Goal: Task Accomplishment & Management: Use online tool/utility

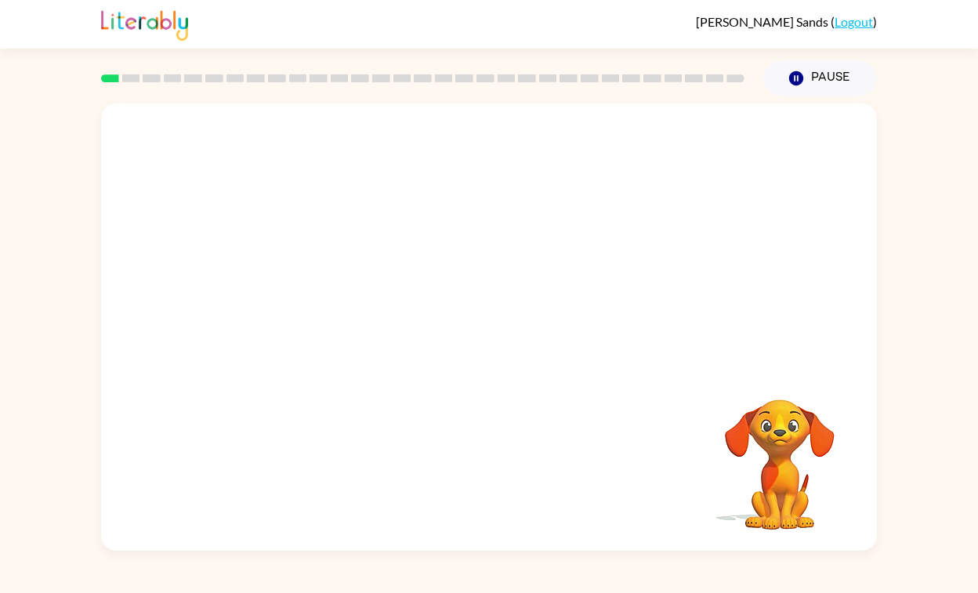
click at [445, 245] on video "Your browser must support playing .mp4 files to use Literably. Please try using…" at bounding box center [489, 234] width 776 height 263
click at [490, 346] on div at bounding box center [489, 334] width 100 height 57
click at [480, 335] on icon "button" at bounding box center [489, 335] width 18 height 18
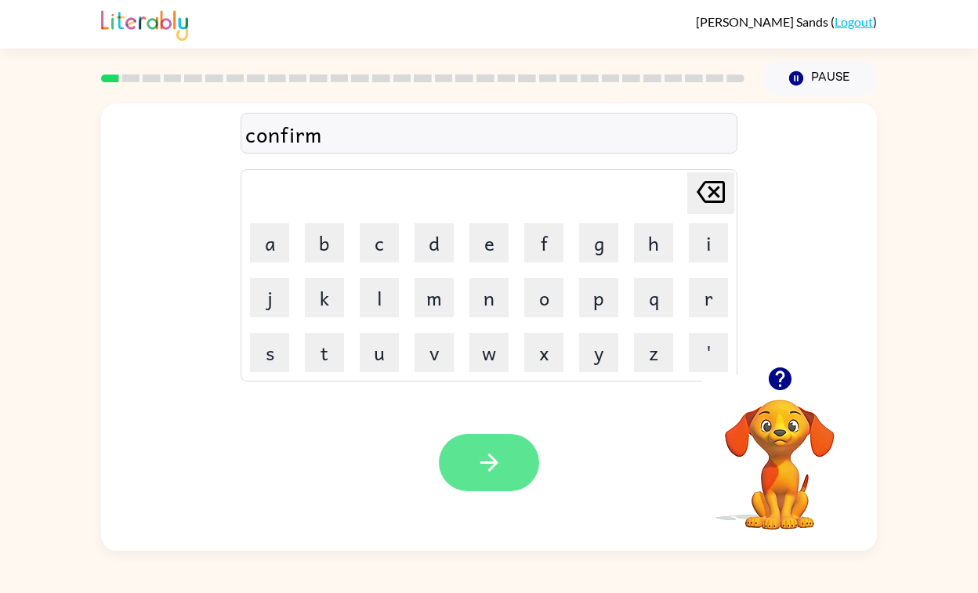
click at [489, 462] on icon "button" at bounding box center [489, 463] width 18 height 18
click at [478, 458] on icon "button" at bounding box center [489, 462] width 27 height 27
click at [483, 464] on icon "button" at bounding box center [489, 462] width 27 height 27
click at [480, 458] on icon "button" at bounding box center [489, 462] width 27 height 27
click at [493, 466] on icon "button" at bounding box center [489, 463] width 18 height 18
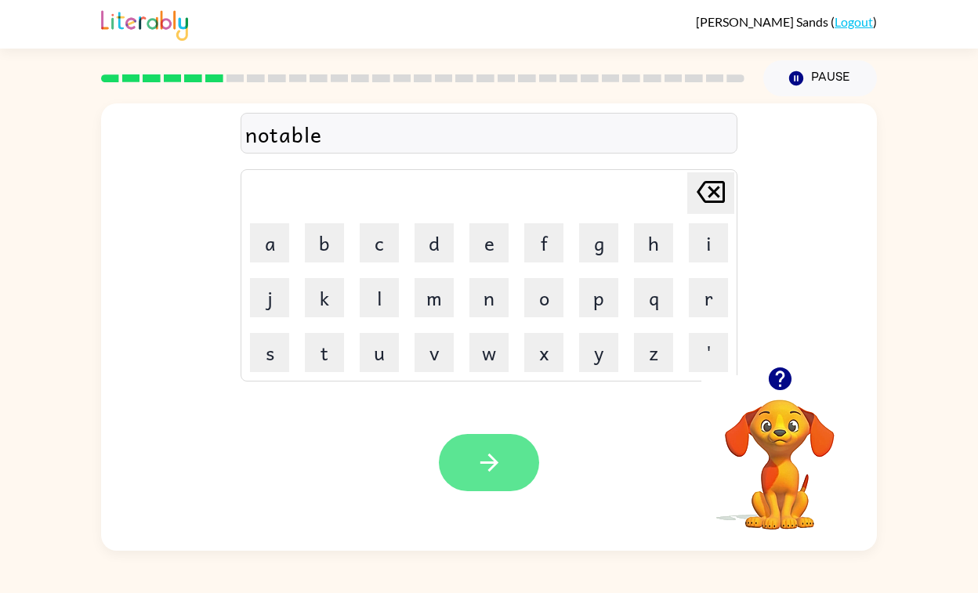
click at [503, 468] on button "button" at bounding box center [489, 462] width 100 height 57
click at [495, 473] on icon "button" at bounding box center [489, 462] width 27 height 27
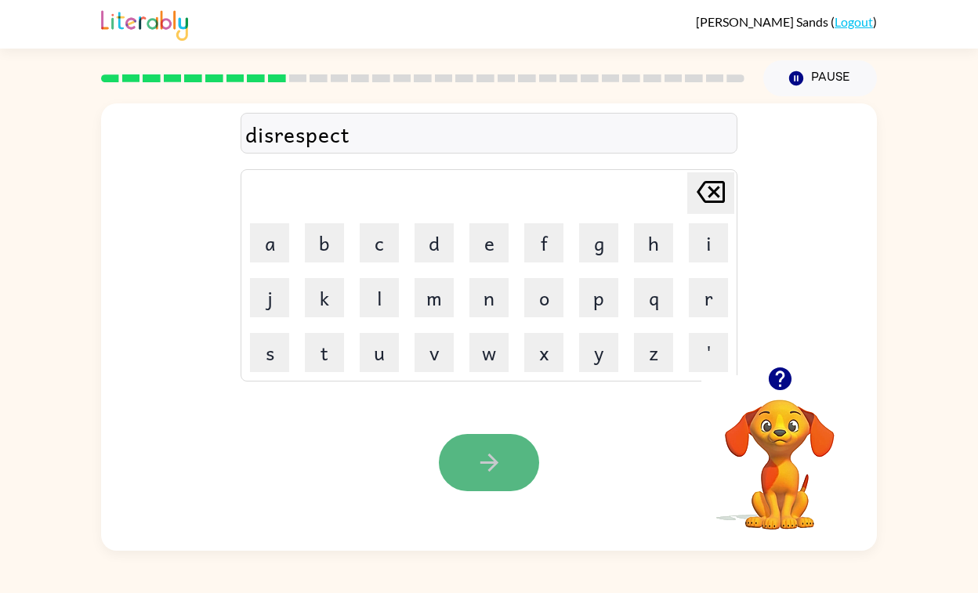
click at [473, 465] on button "button" at bounding box center [489, 462] width 100 height 57
click at [492, 470] on icon "button" at bounding box center [489, 462] width 27 height 27
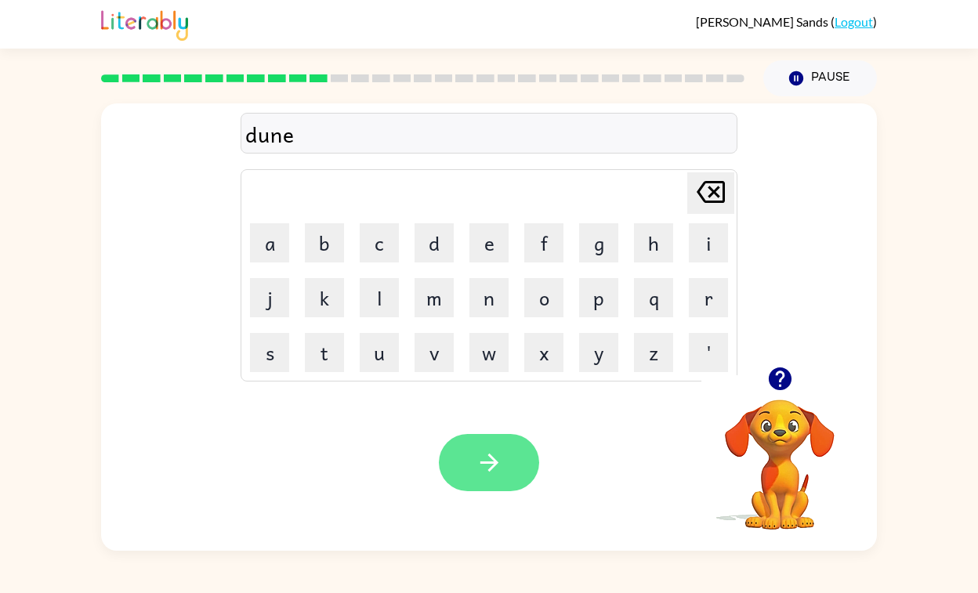
click at [488, 480] on button "button" at bounding box center [489, 462] width 100 height 57
click at [494, 466] on icon "button" at bounding box center [489, 462] width 27 height 27
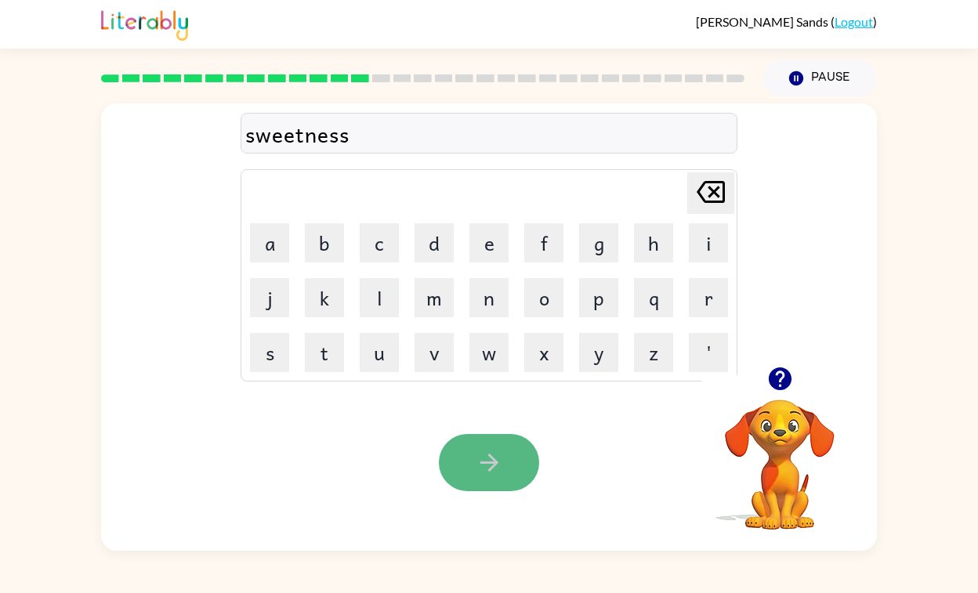
click at [485, 467] on icon "button" at bounding box center [489, 462] width 27 height 27
click at [496, 464] on icon "button" at bounding box center [489, 463] width 18 height 18
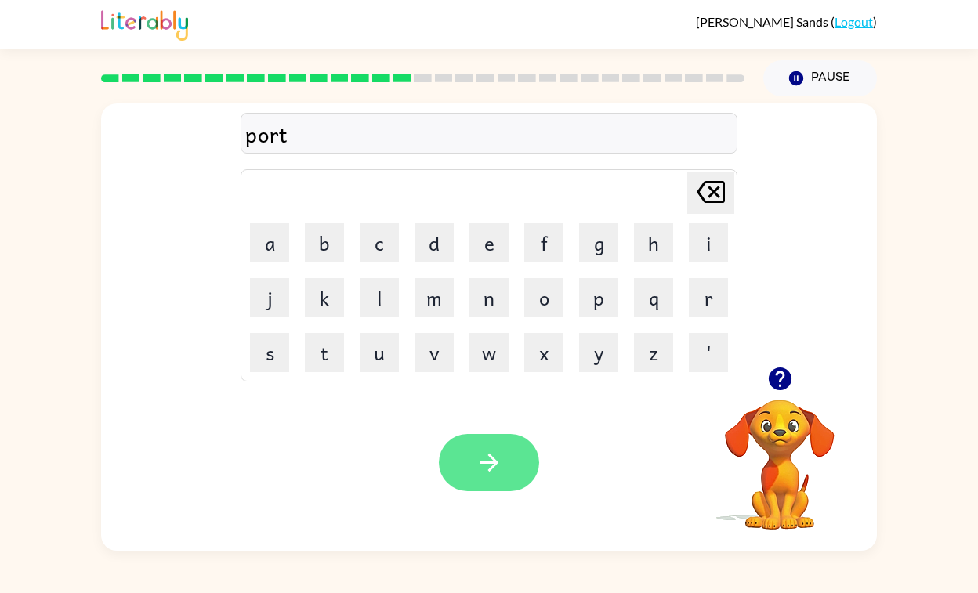
click at [493, 462] on icon "button" at bounding box center [489, 463] width 18 height 18
click at [487, 470] on icon "button" at bounding box center [489, 462] width 27 height 27
click at [483, 473] on icon "button" at bounding box center [489, 462] width 27 height 27
click at [484, 466] on icon "button" at bounding box center [489, 462] width 27 height 27
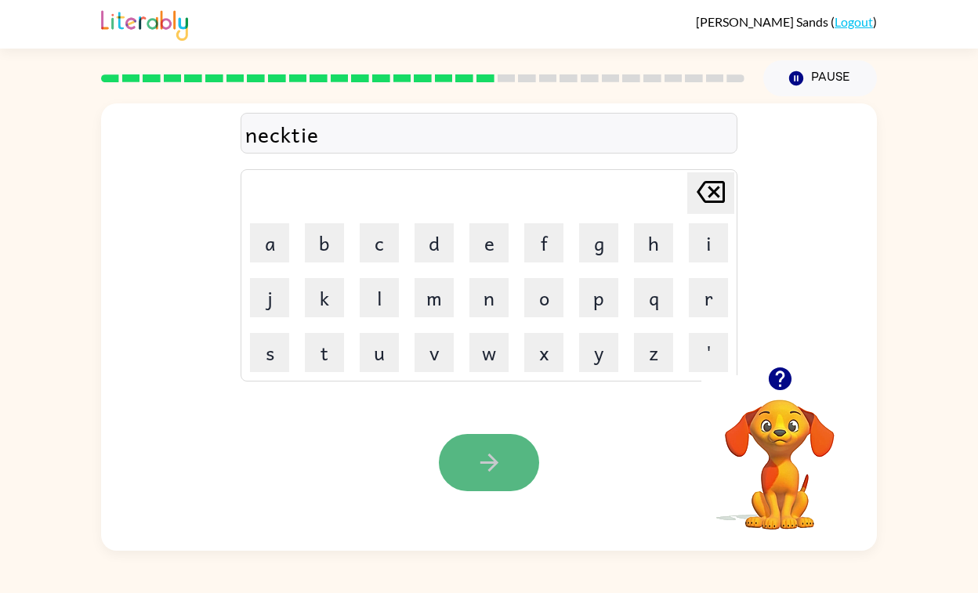
click at [490, 473] on icon "button" at bounding box center [489, 462] width 27 height 27
click at [485, 468] on icon "button" at bounding box center [489, 462] width 27 height 27
click at [482, 480] on button "button" at bounding box center [489, 462] width 100 height 57
click at [482, 453] on icon "button" at bounding box center [489, 462] width 27 height 27
click at [497, 474] on icon "button" at bounding box center [489, 462] width 27 height 27
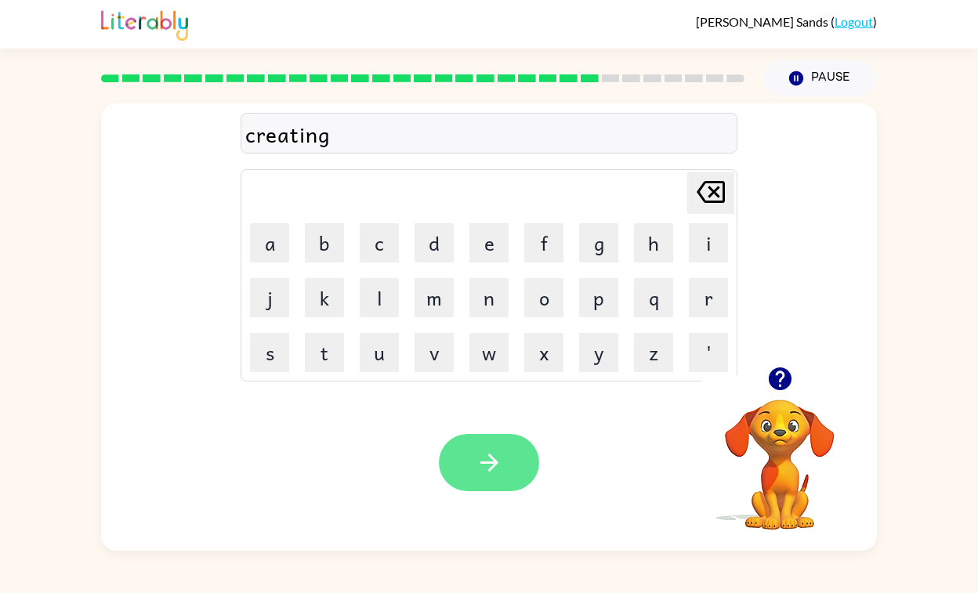
click at [456, 453] on button "button" at bounding box center [489, 462] width 100 height 57
click at [470, 462] on button "button" at bounding box center [489, 462] width 100 height 57
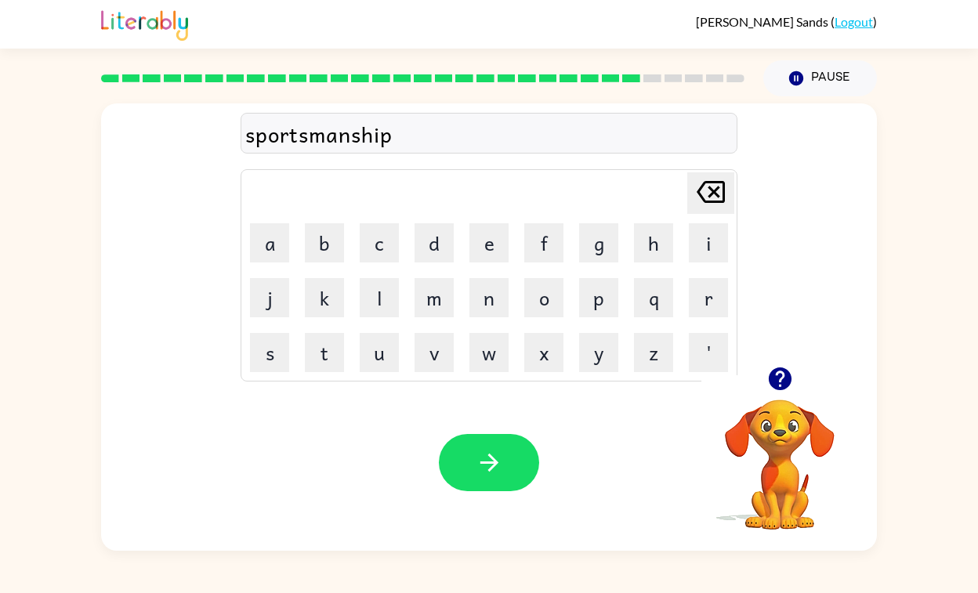
click at [485, 468] on icon "button" at bounding box center [489, 462] width 27 height 27
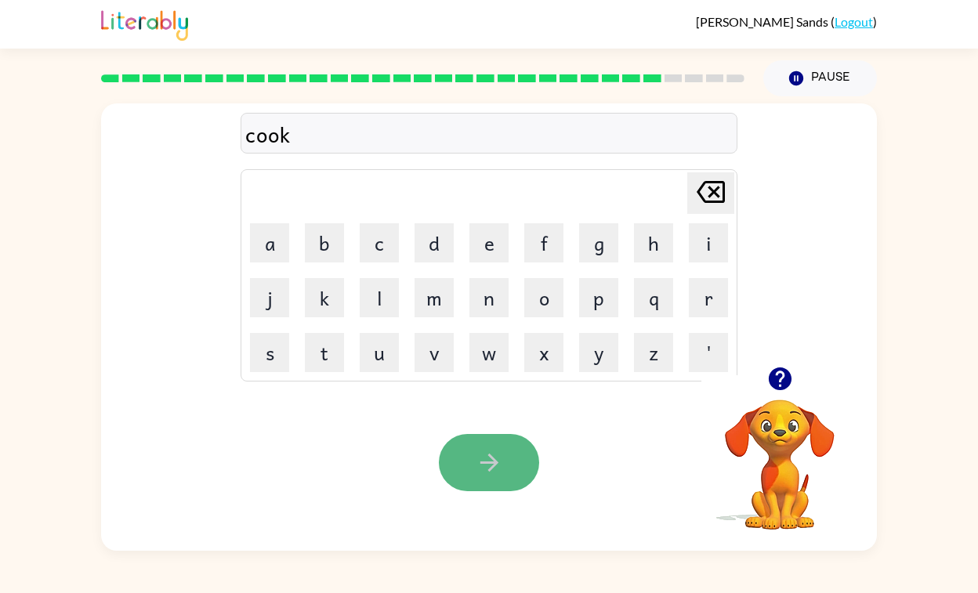
click at [488, 466] on icon "button" at bounding box center [489, 462] width 27 height 27
click at [486, 466] on icon "button" at bounding box center [489, 462] width 27 height 27
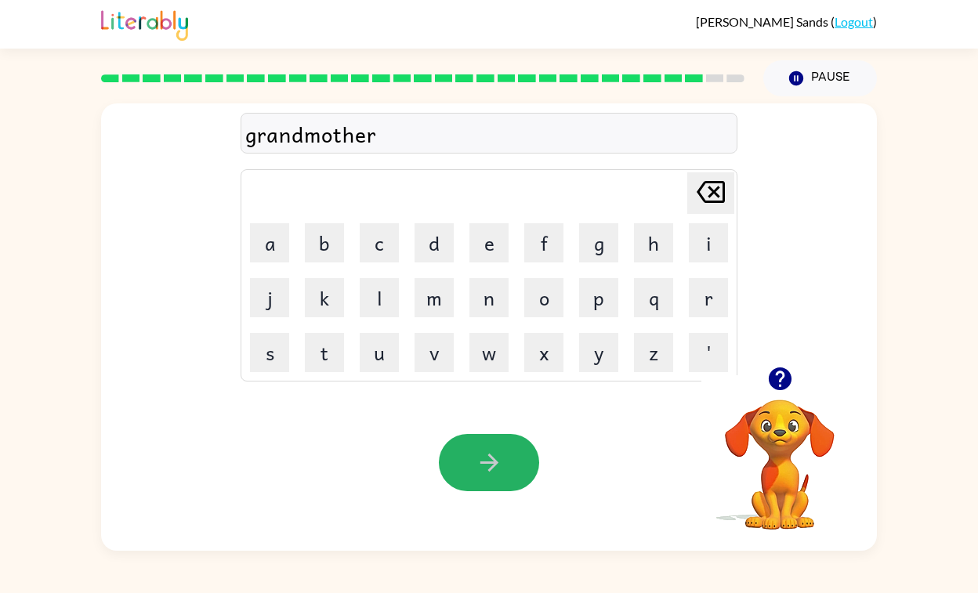
click at [490, 464] on icon "button" at bounding box center [489, 462] width 27 height 27
click at [494, 476] on icon "button" at bounding box center [489, 462] width 27 height 27
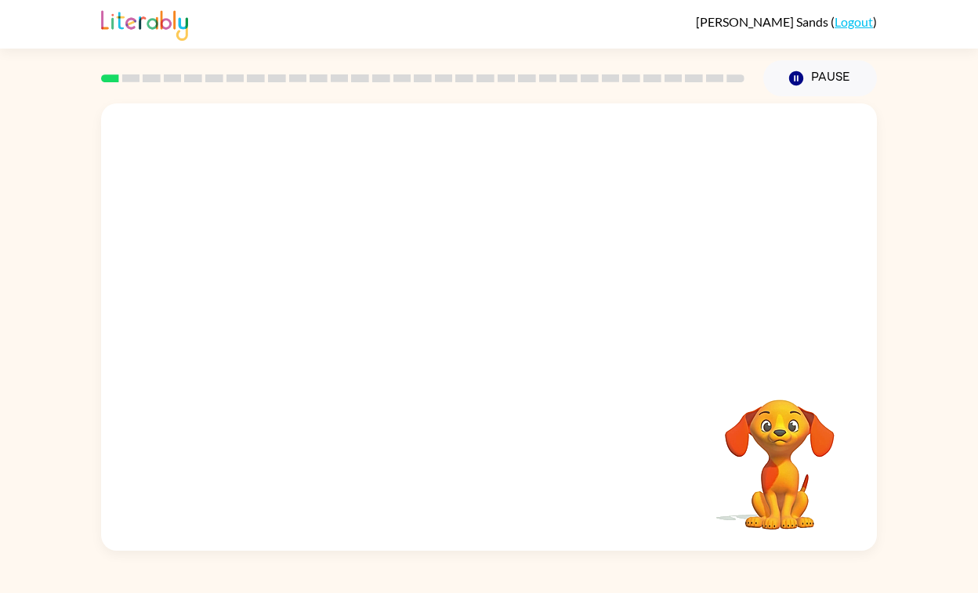
click at [308, 290] on video "Your browser must support playing .mp4 files to use Literably. Please try using…" at bounding box center [489, 234] width 776 height 263
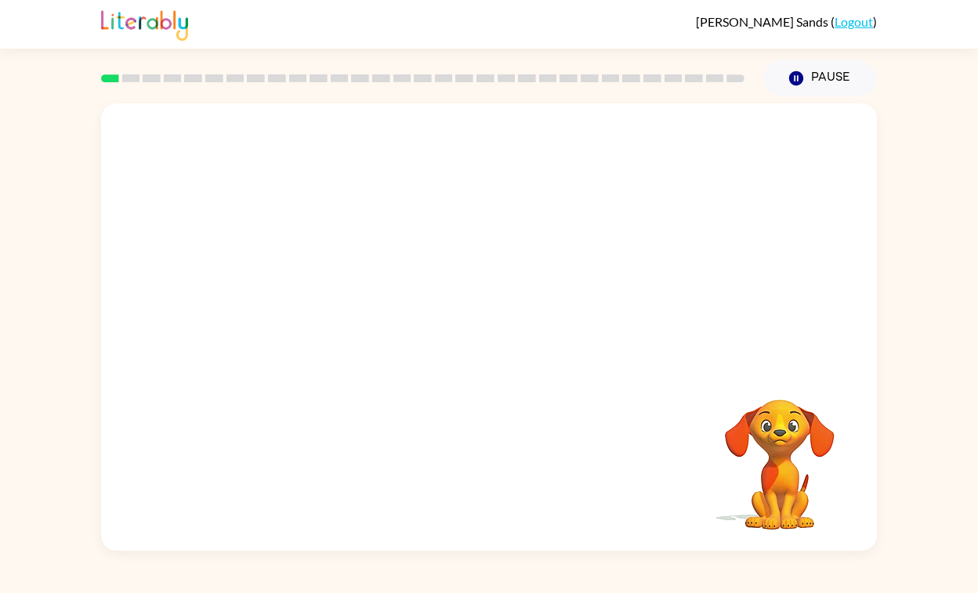
click at [308, 290] on video "Your browser must support playing .mp4 files to use Literably. Please try using…" at bounding box center [489, 234] width 776 height 263
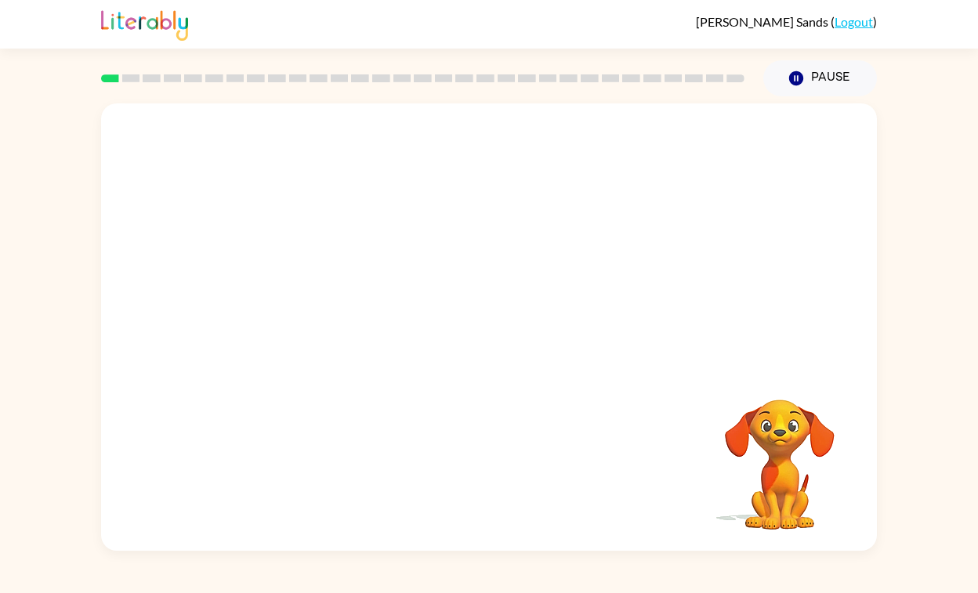
click at [308, 290] on video "Your browser must support playing .mp4 files to use Literably. Please try using…" at bounding box center [489, 234] width 776 height 263
click at [305, 294] on video "Your browser must support playing .mp4 files to use Literably. Please try using…" at bounding box center [489, 234] width 776 height 263
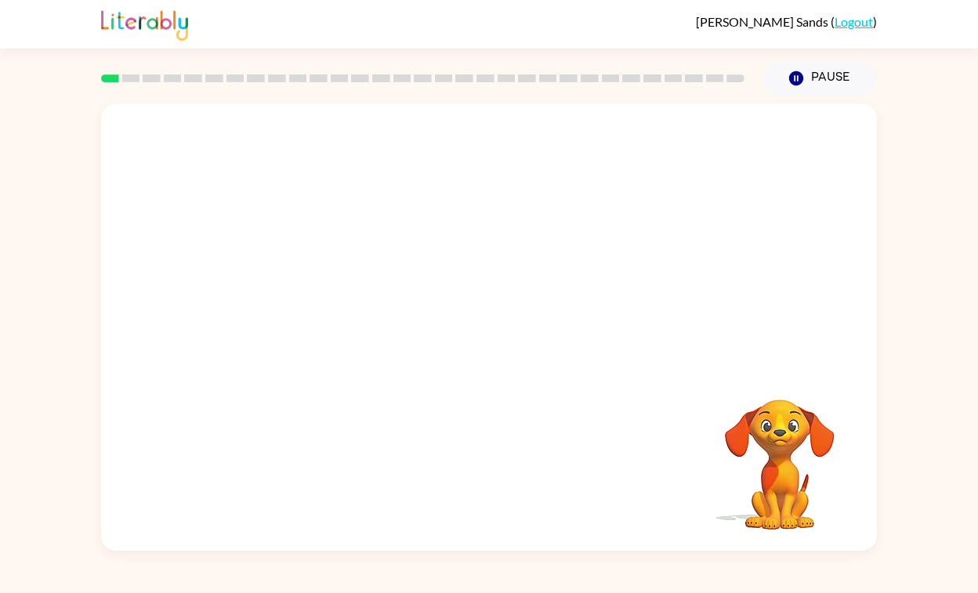
click at [310, 296] on video "Your browser must support playing .mp4 files to use Literably. Please try using…" at bounding box center [489, 234] width 776 height 263
click at [466, 330] on div at bounding box center [489, 334] width 100 height 57
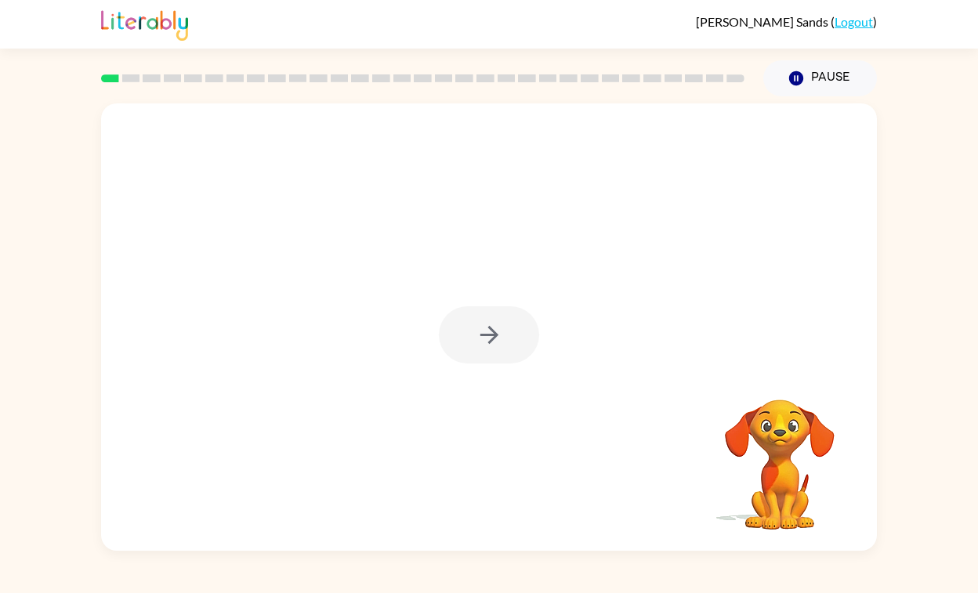
click at [466, 330] on div at bounding box center [489, 334] width 100 height 57
click at [466, 330] on button "button" at bounding box center [489, 334] width 100 height 57
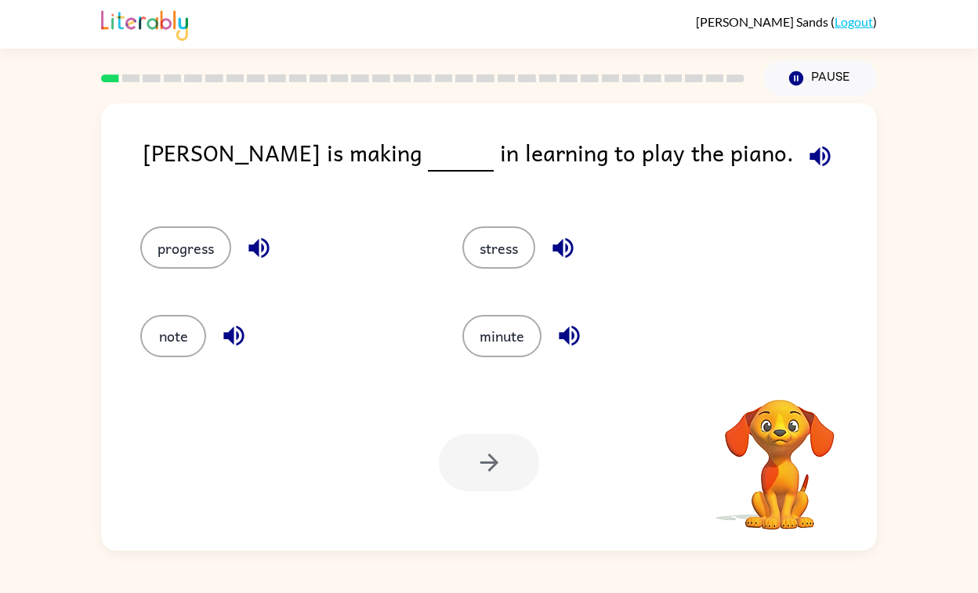
click at [466, 330] on button "minute" at bounding box center [501, 336] width 79 height 42
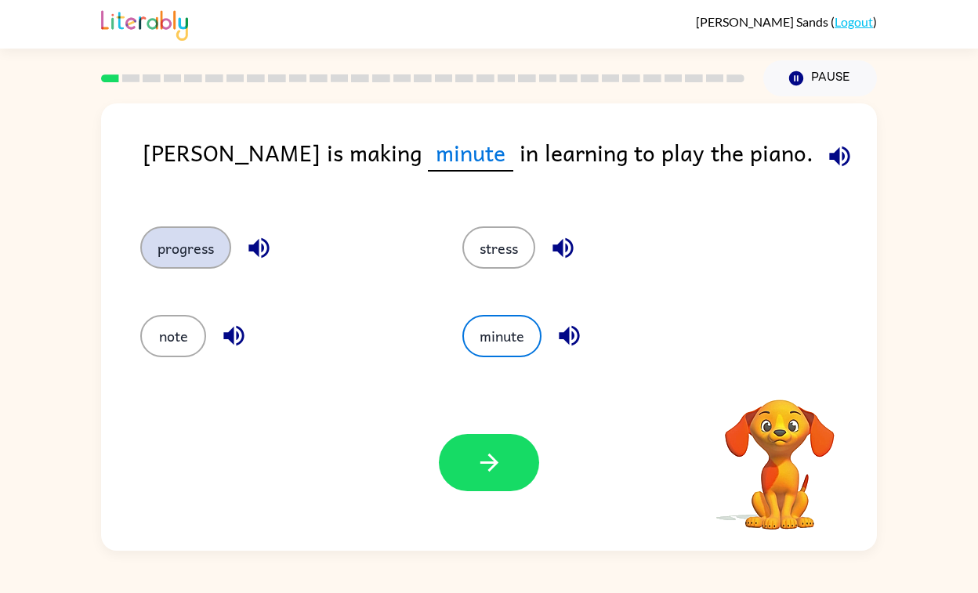
click at [172, 245] on button "progress" at bounding box center [185, 247] width 91 height 42
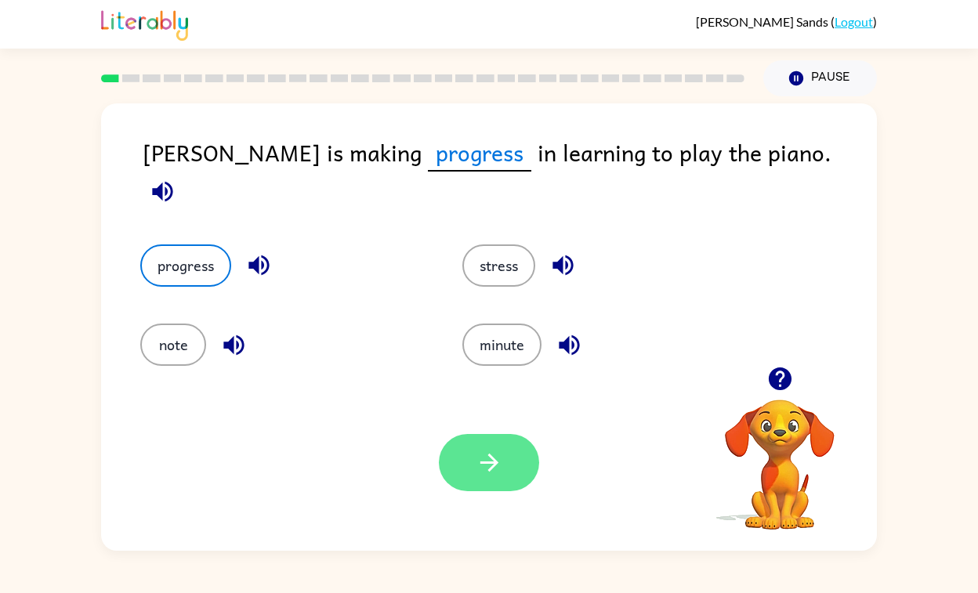
click at [477, 457] on icon "button" at bounding box center [489, 462] width 27 height 27
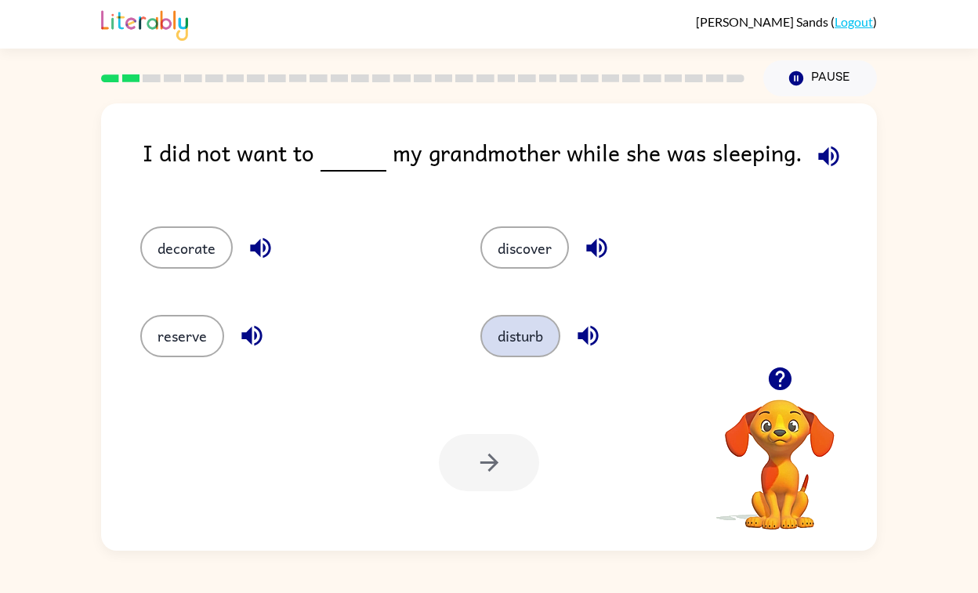
click at [526, 331] on button "disturb" at bounding box center [520, 336] width 80 height 42
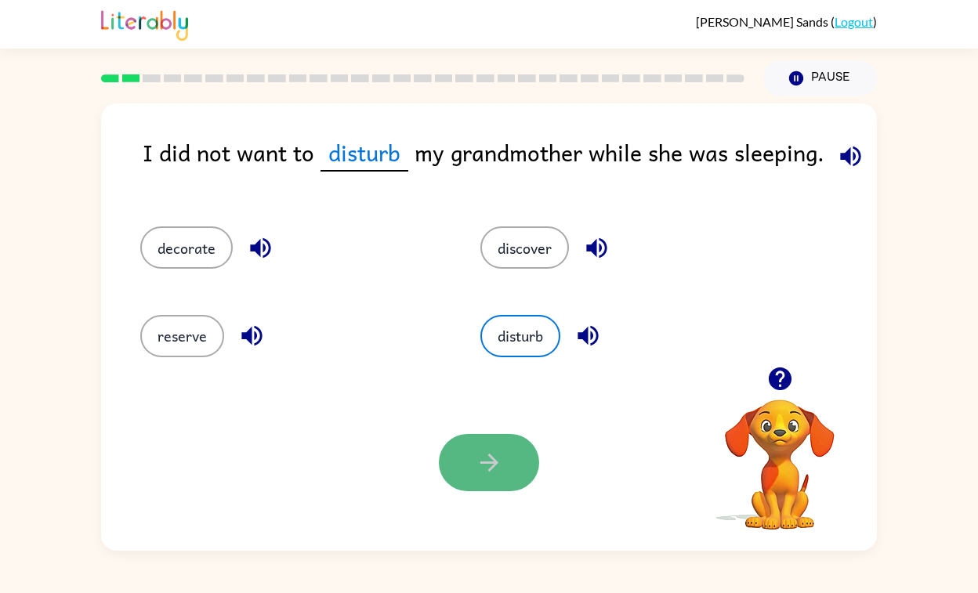
click at [484, 461] on icon "button" at bounding box center [489, 462] width 27 height 27
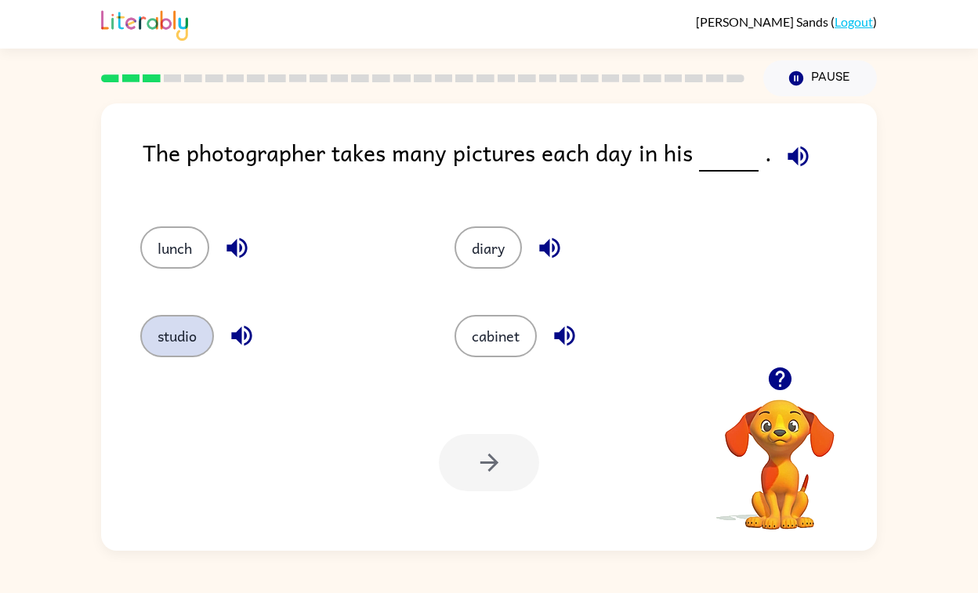
click at [160, 346] on button "studio" at bounding box center [177, 336] width 74 height 42
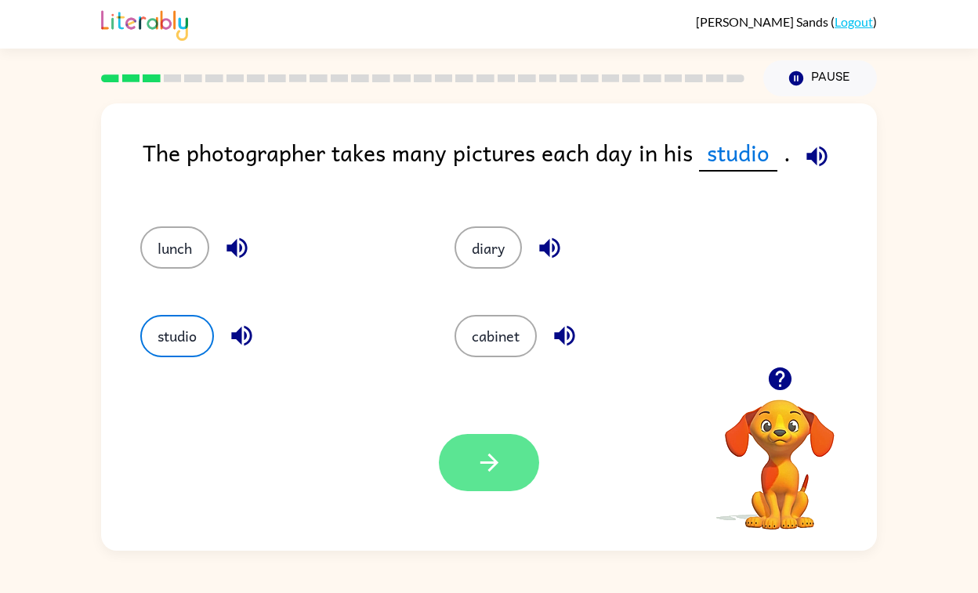
click at [485, 471] on icon "button" at bounding box center [489, 462] width 27 height 27
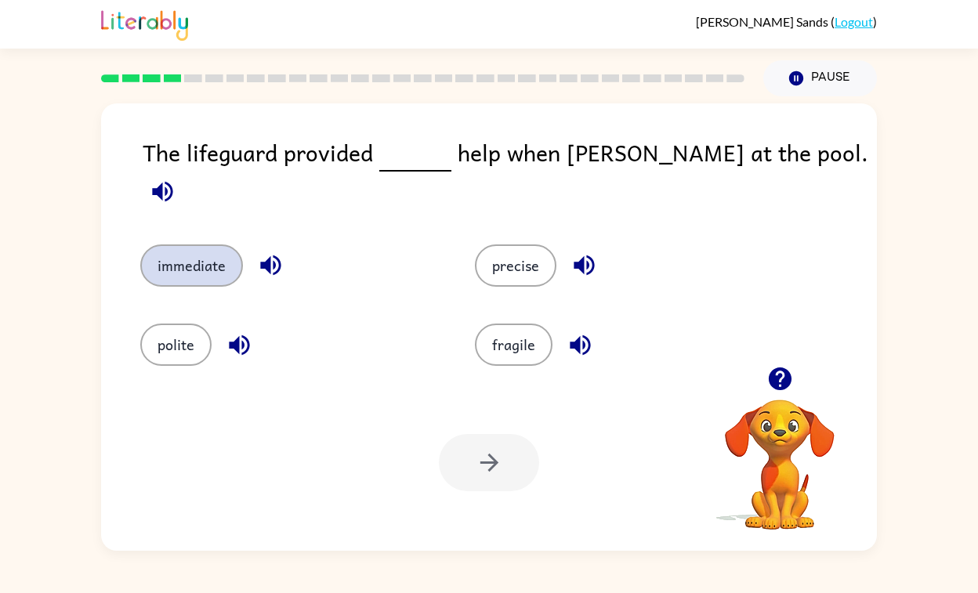
click at [197, 245] on button "immediate" at bounding box center [191, 266] width 103 height 42
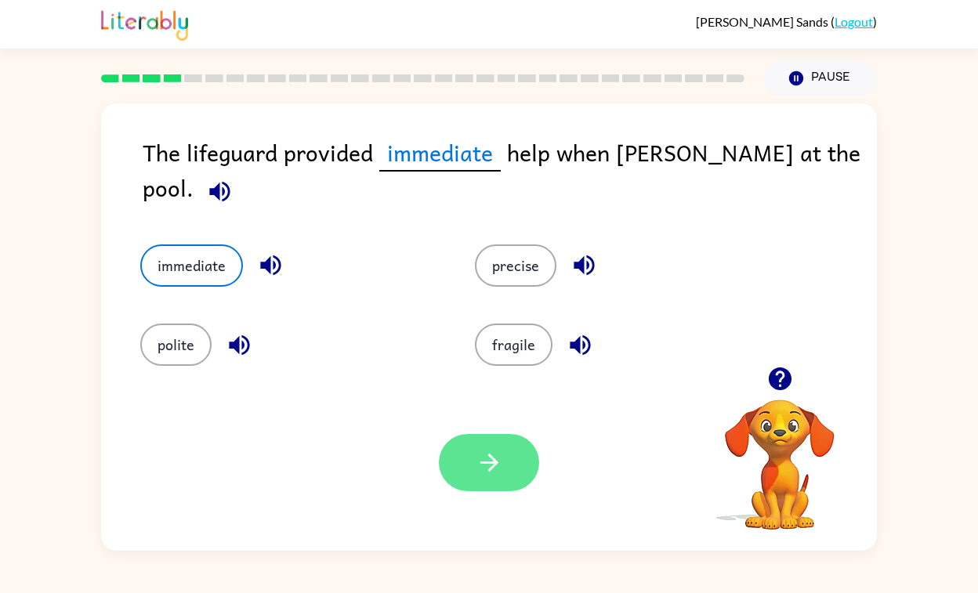
click at [486, 445] on button "button" at bounding box center [489, 462] width 100 height 57
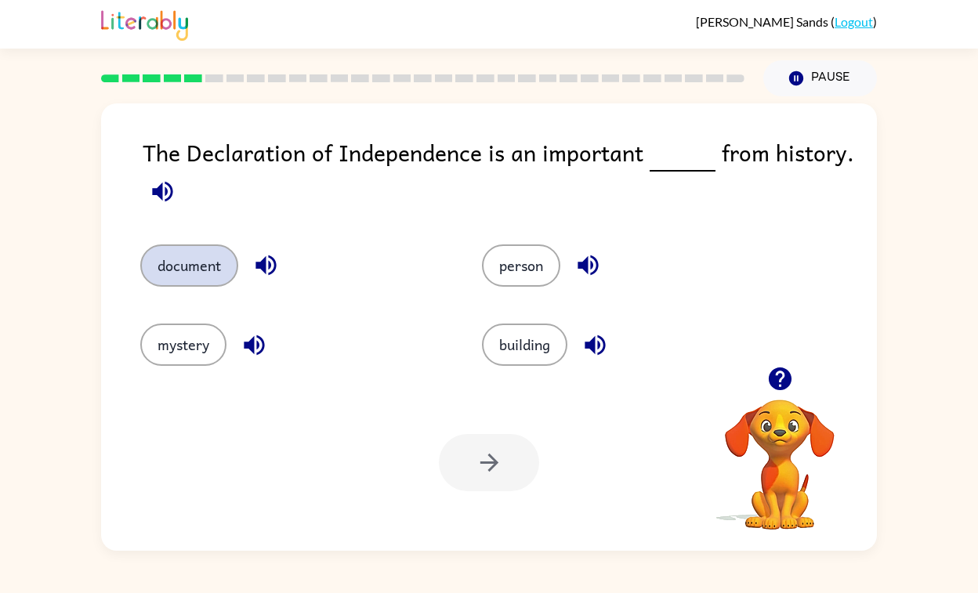
click at [154, 274] on button "document" at bounding box center [189, 266] width 98 height 42
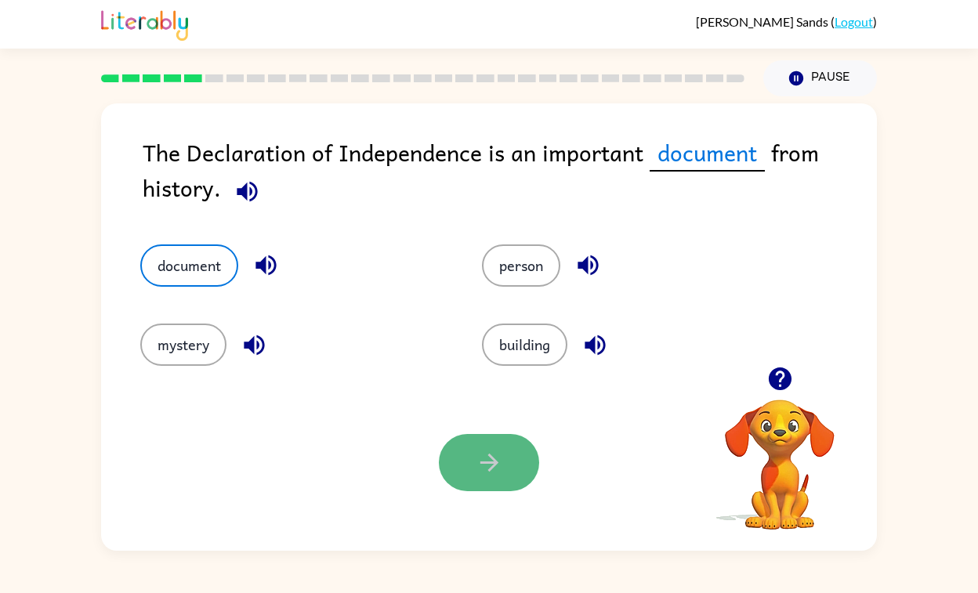
click at [502, 456] on icon "button" at bounding box center [489, 462] width 27 height 27
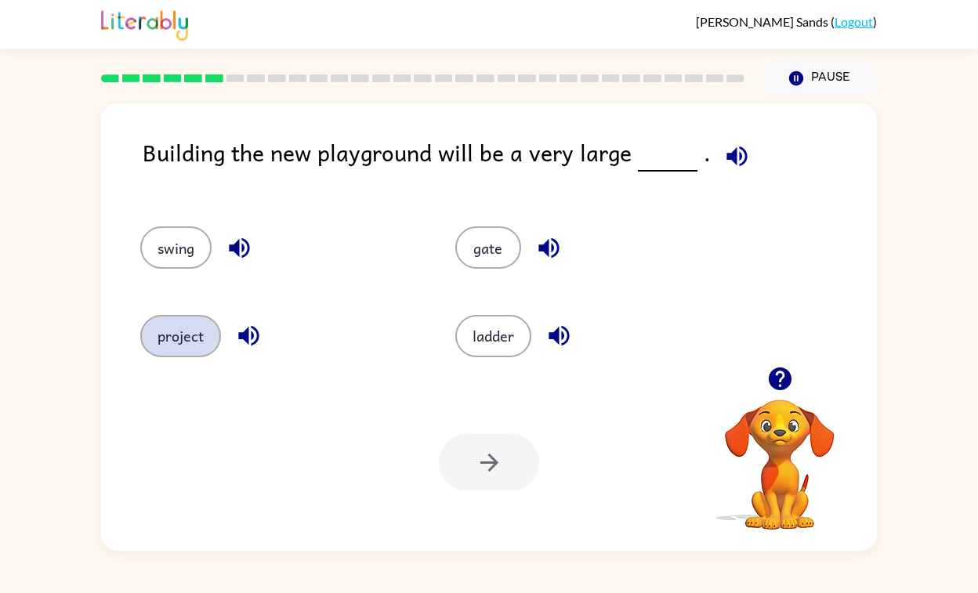
click at [187, 350] on button "project" at bounding box center [180, 336] width 81 height 42
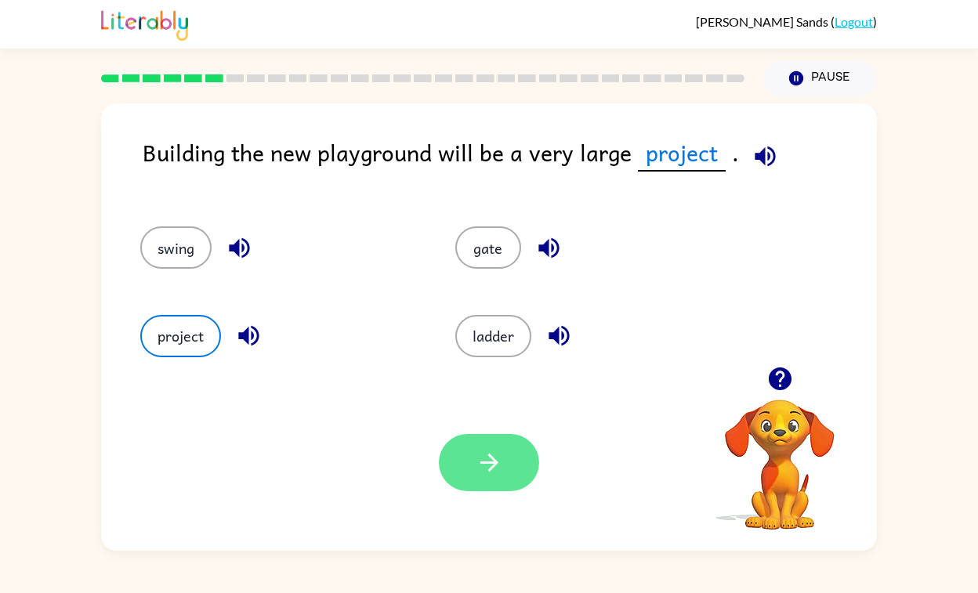
click at [482, 475] on icon "button" at bounding box center [489, 462] width 27 height 27
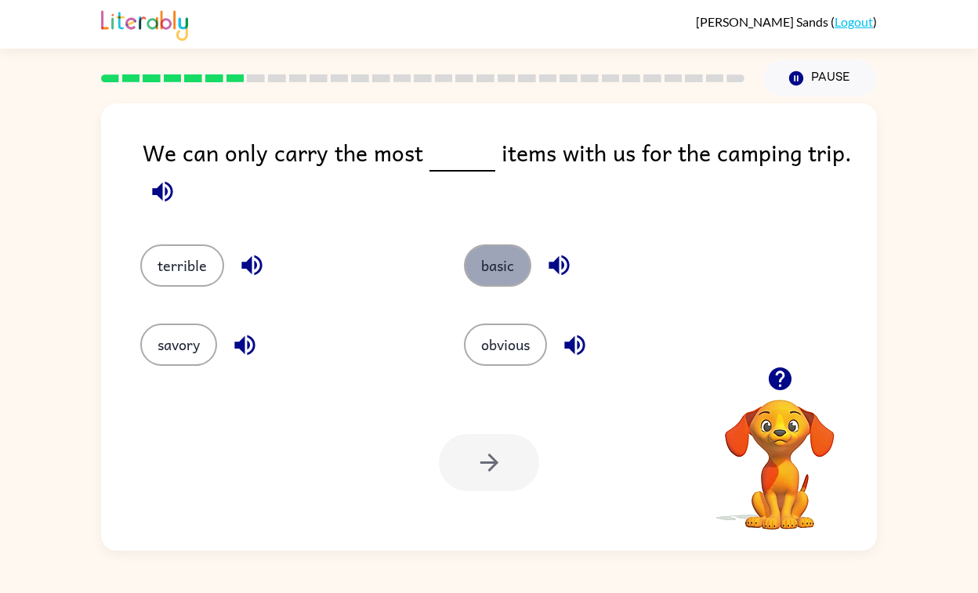
click at [489, 260] on button "basic" at bounding box center [497, 266] width 67 height 42
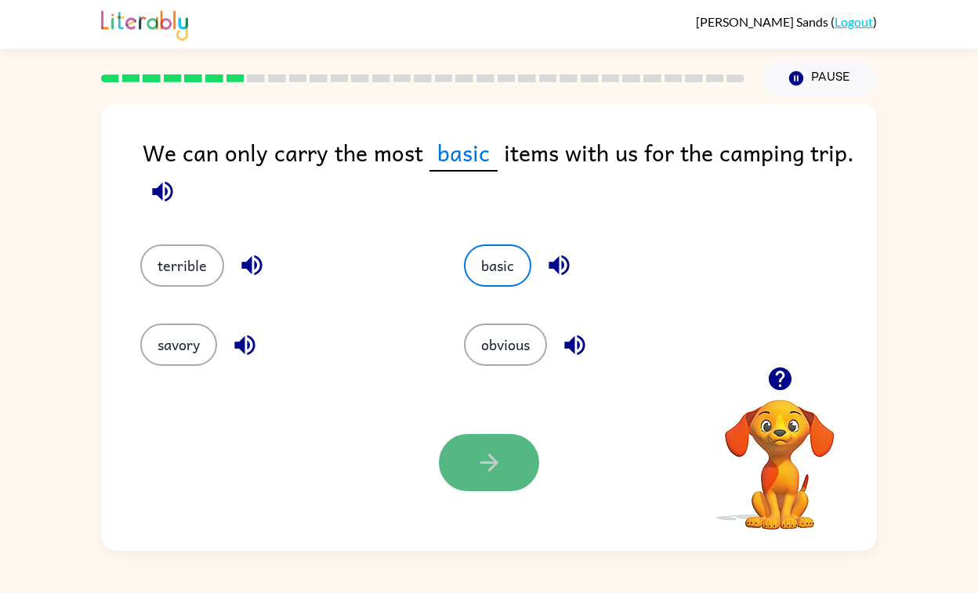
click at [486, 461] on icon "button" at bounding box center [489, 462] width 27 height 27
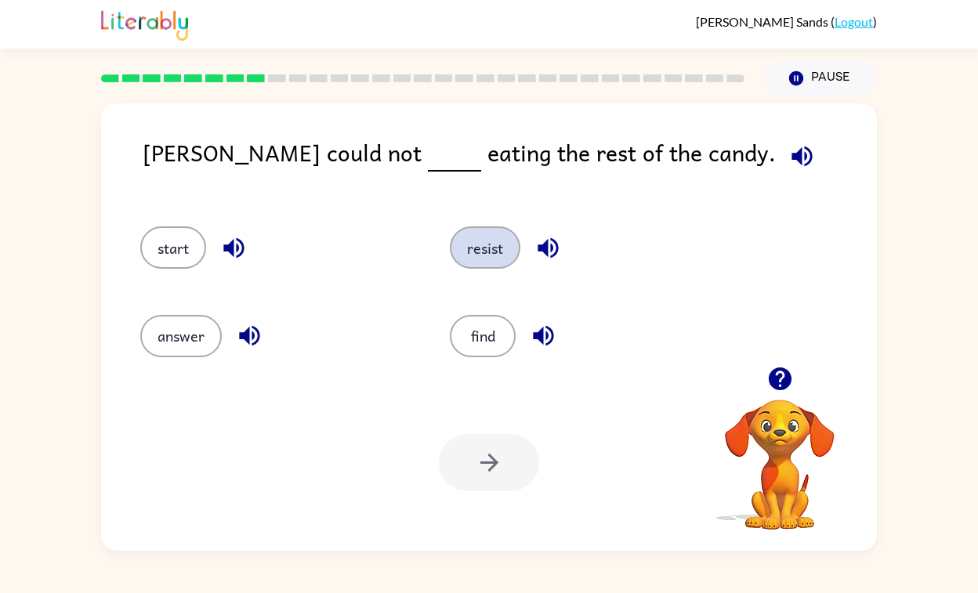
click at [484, 243] on button "resist" at bounding box center [485, 247] width 71 height 42
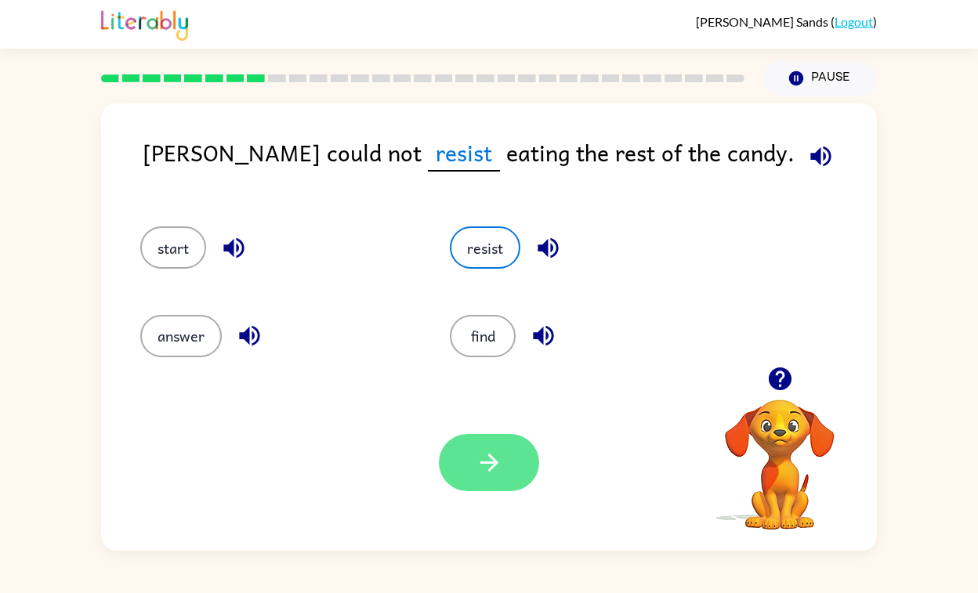
click at [452, 471] on button "button" at bounding box center [489, 462] width 100 height 57
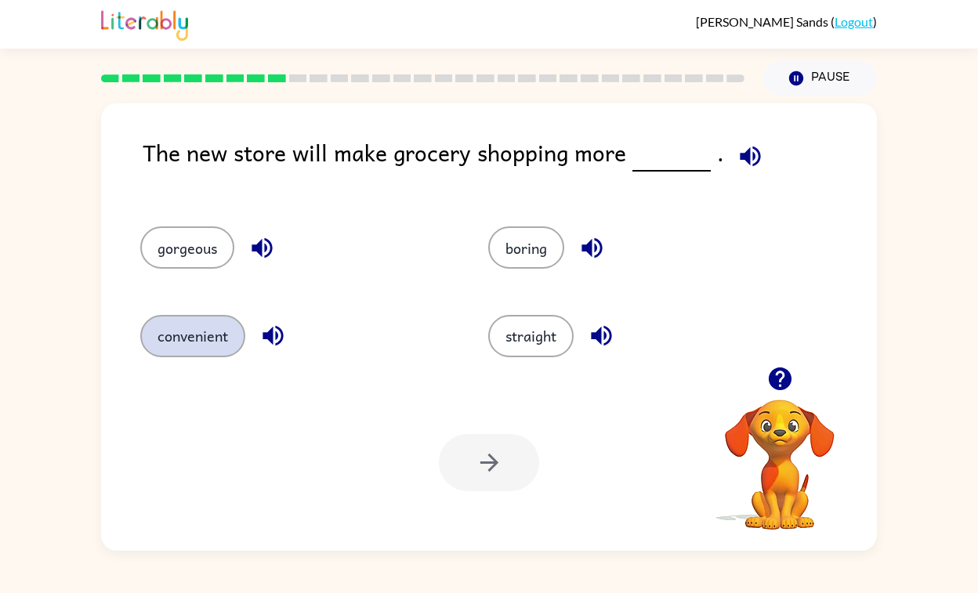
click at [237, 342] on button "convenient" at bounding box center [192, 336] width 105 height 42
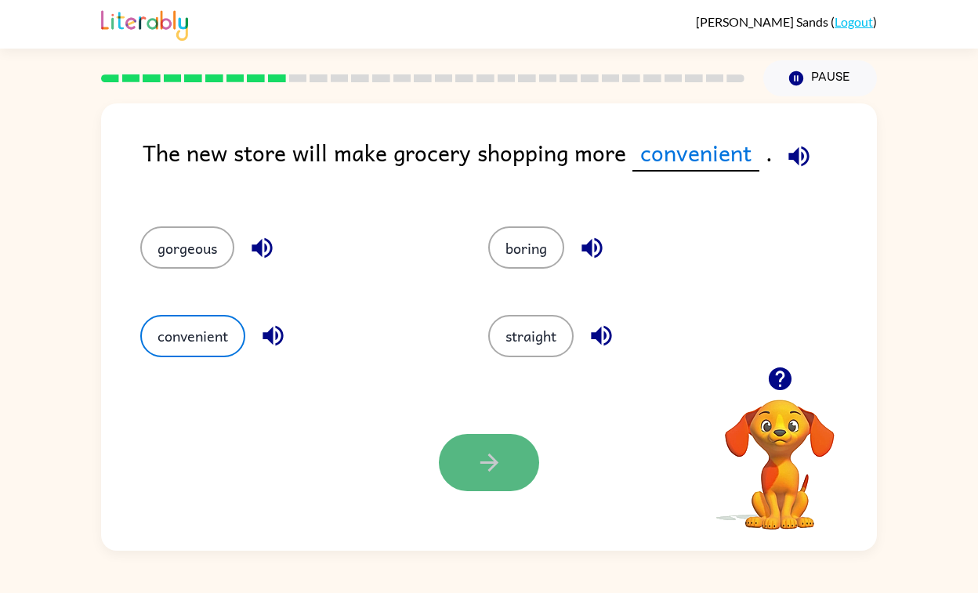
click at [494, 467] on icon "button" at bounding box center [489, 462] width 27 height 27
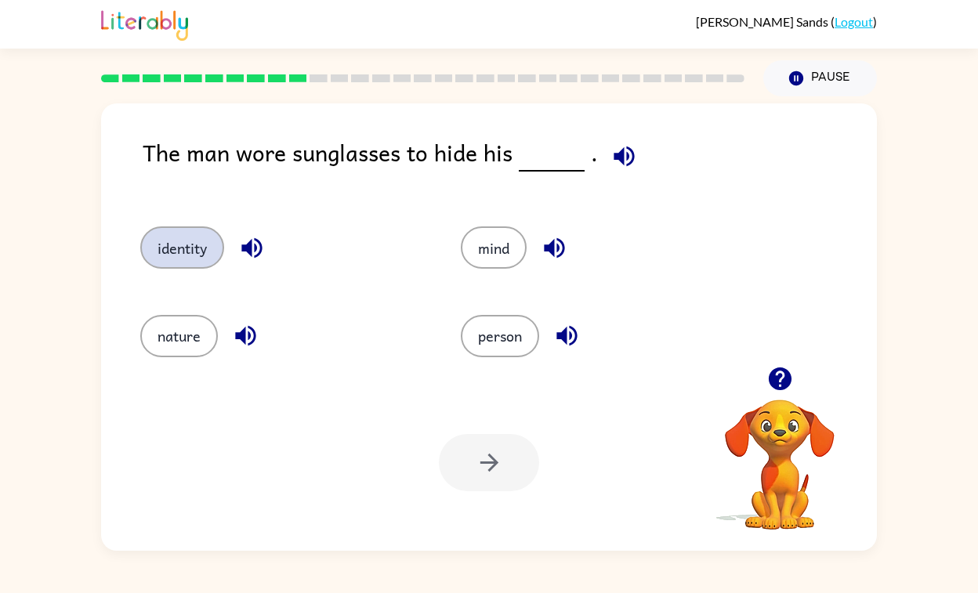
click at [171, 261] on button "identity" at bounding box center [182, 247] width 84 height 42
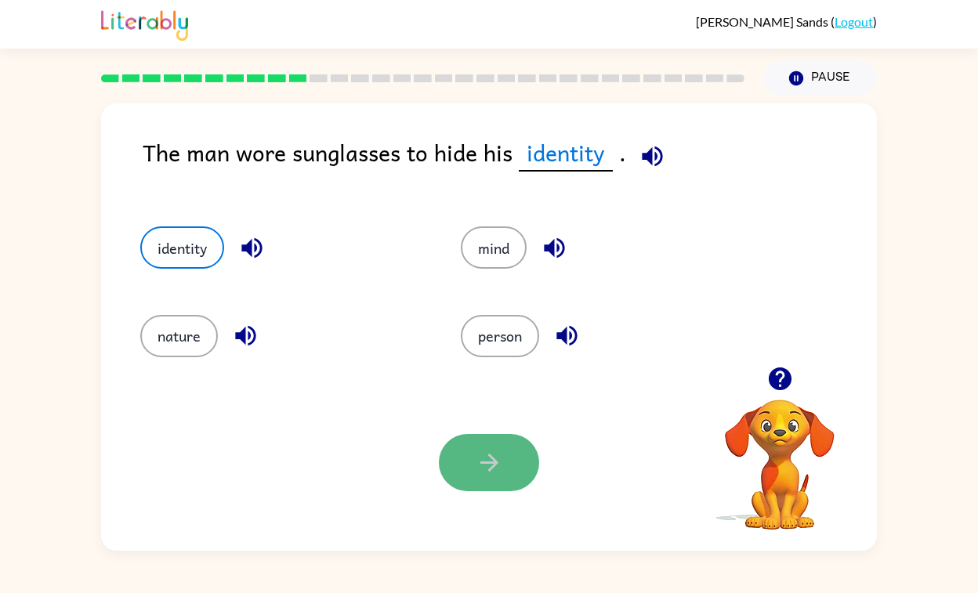
click at [487, 465] on icon "button" at bounding box center [489, 462] width 27 height 27
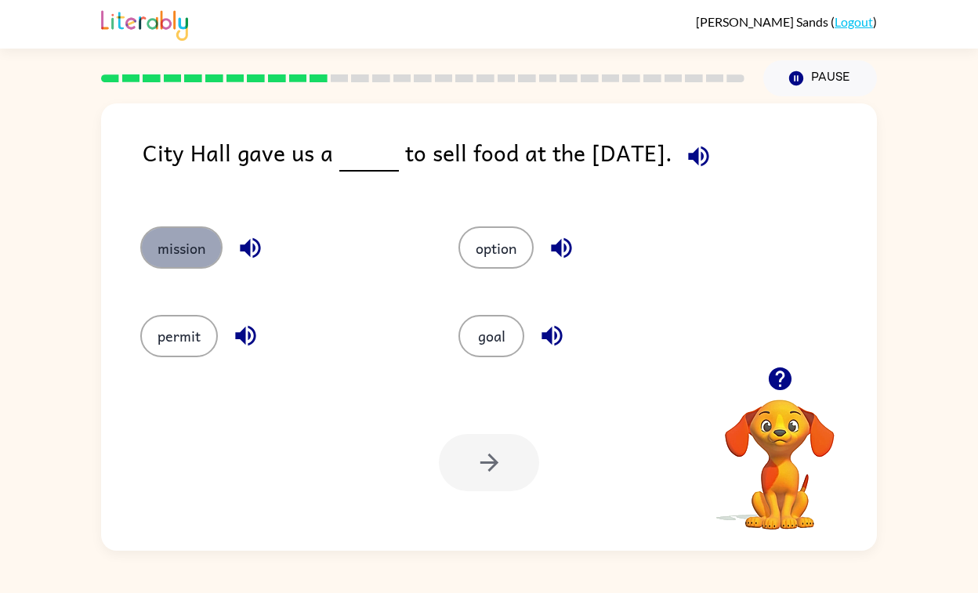
click at [172, 252] on button "mission" at bounding box center [181, 247] width 82 height 42
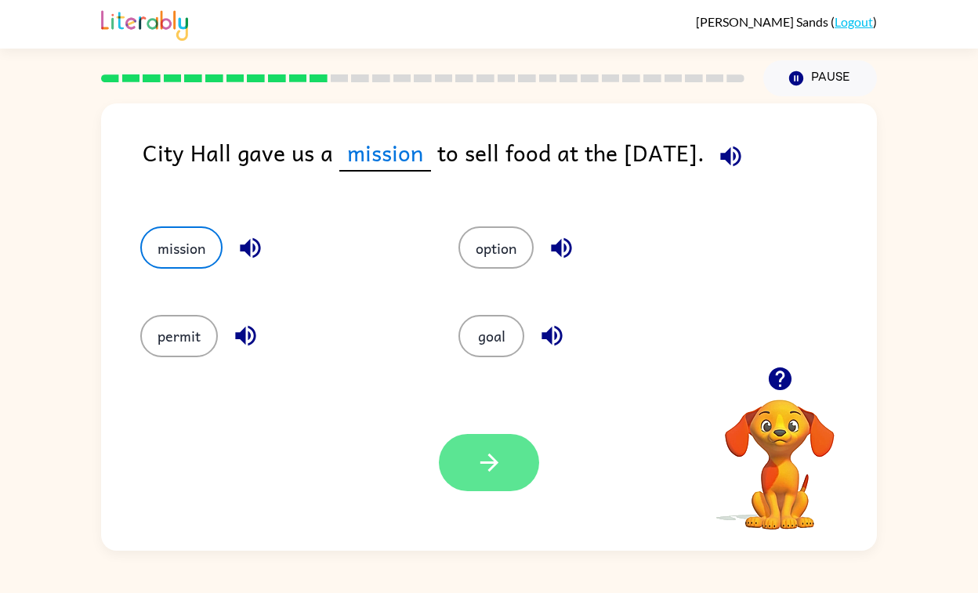
click at [481, 461] on icon "button" at bounding box center [489, 462] width 27 height 27
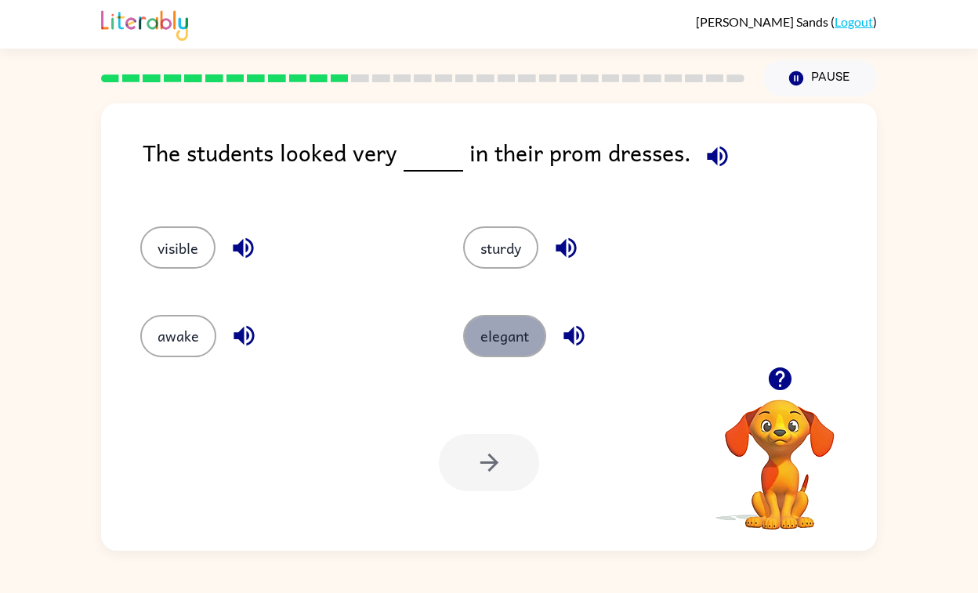
click at [496, 344] on button "elegant" at bounding box center [504, 336] width 83 height 42
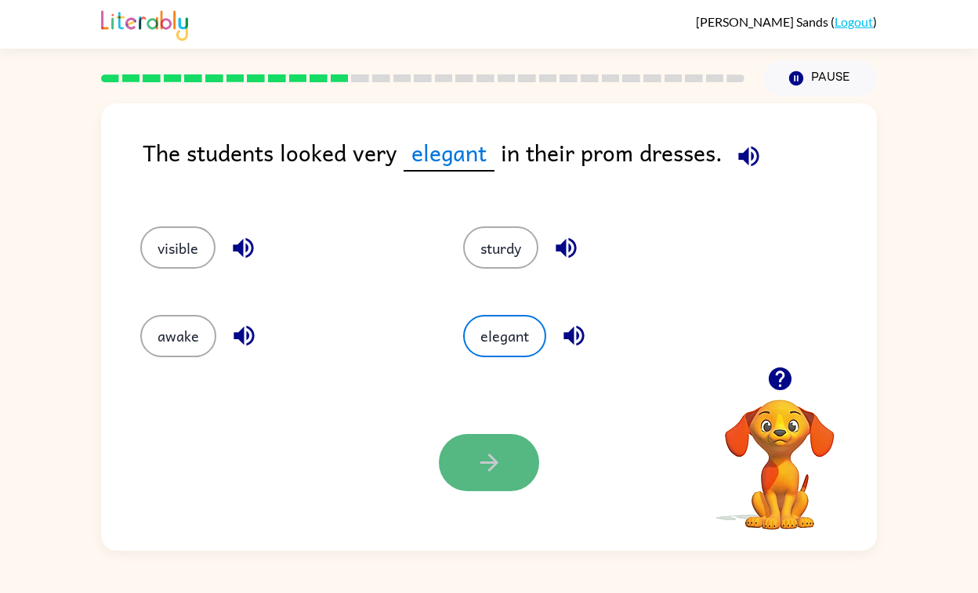
click at [478, 472] on icon "button" at bounding box center [489, 462] width 27 height 27
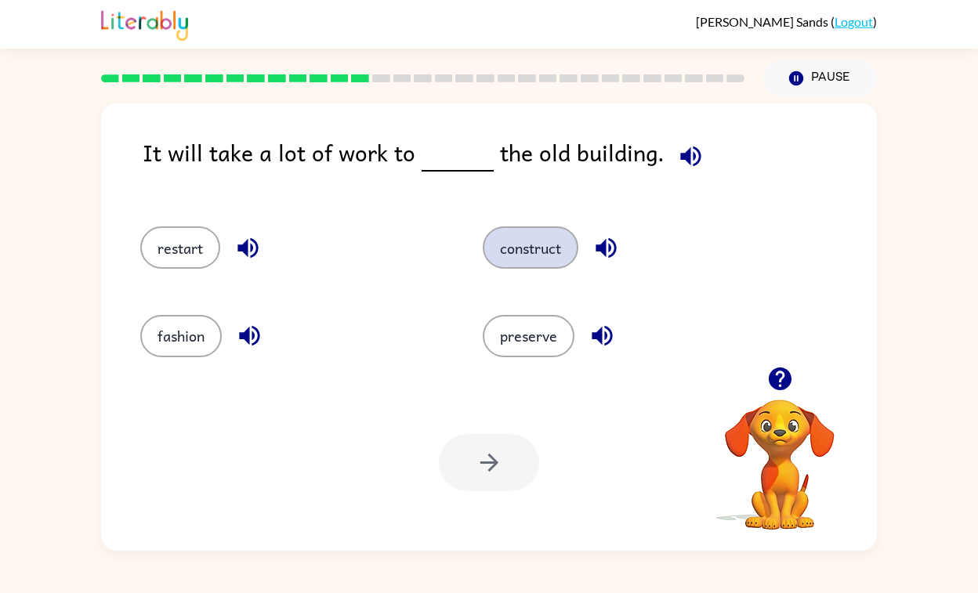
click at [545, 245] on button "construct" at bounding box center [531, 247] width 96 height 42
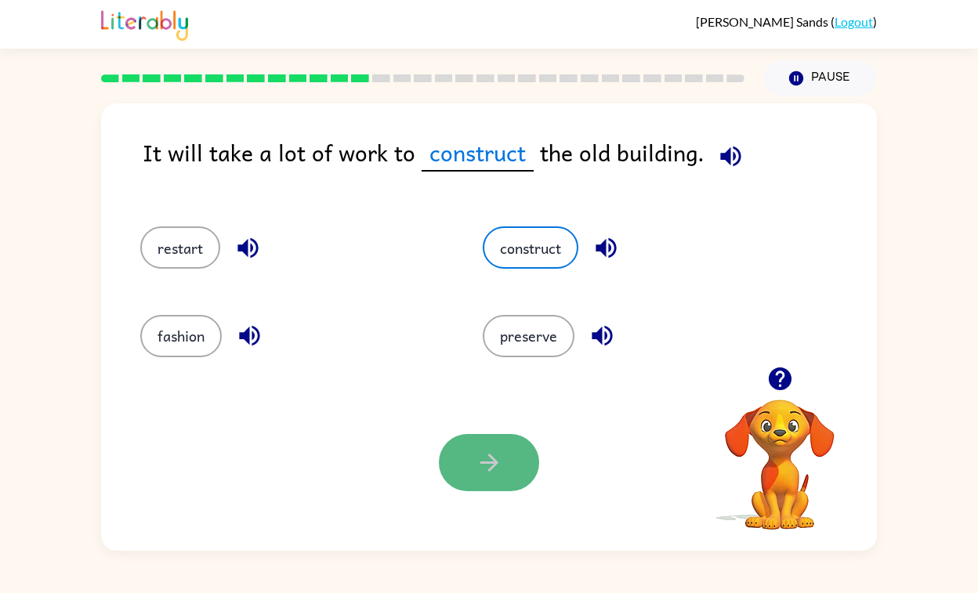
click at [462, 465] on button "button" at bounding box center [489, 462] width 100 height 57
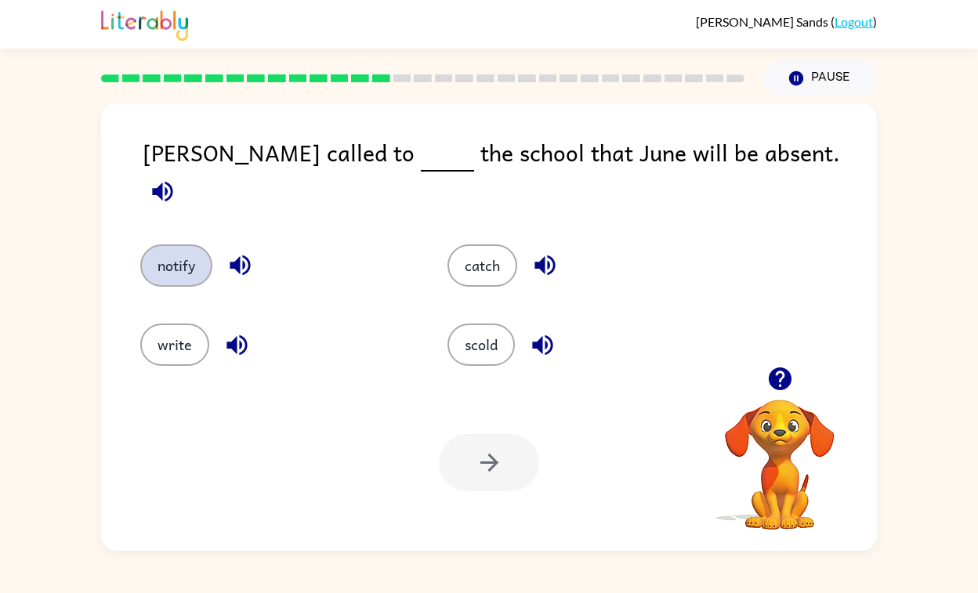
click at [170, 245] on button "notify" at bounding box center [176, 266] width 72 height 42
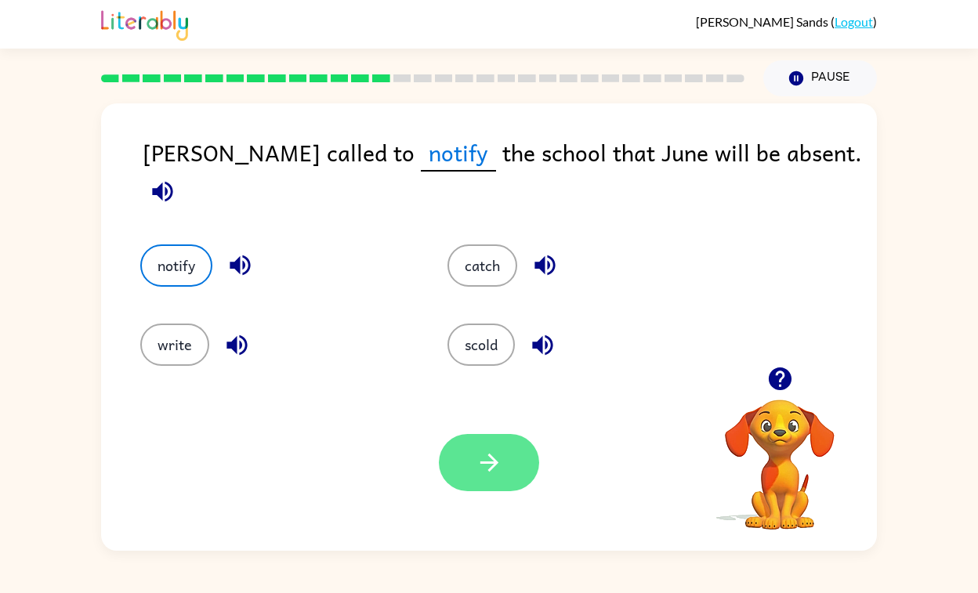
click at [498, 455] on icon "button" at bounding box center [489, 462] width 27 height 27
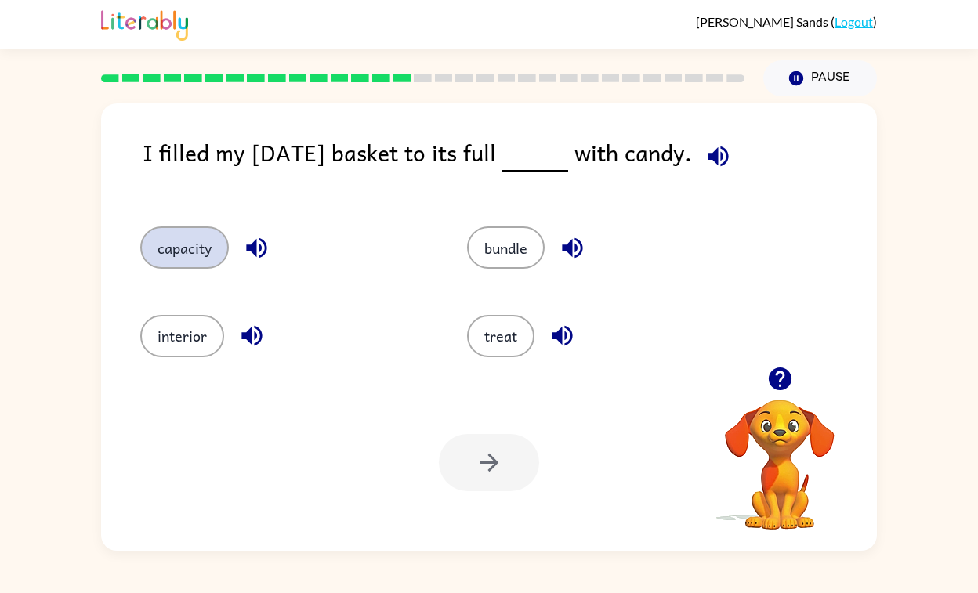
click at [160, 241] on button "capacity" at bounding box center [184, 247] width 89 height 42
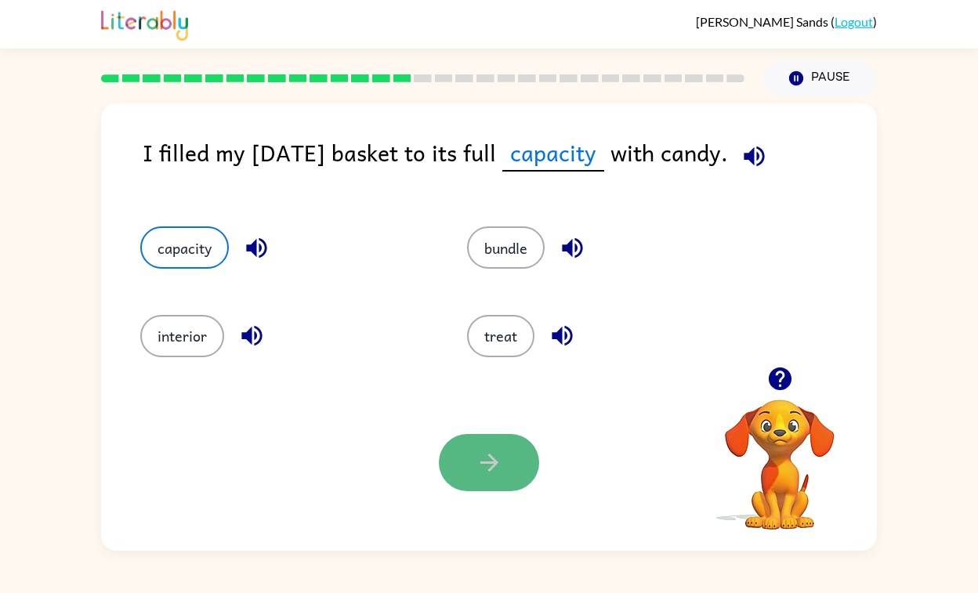
click at [484, 469] on icon "button" at bounding box center [489, 462] width 27 height 27
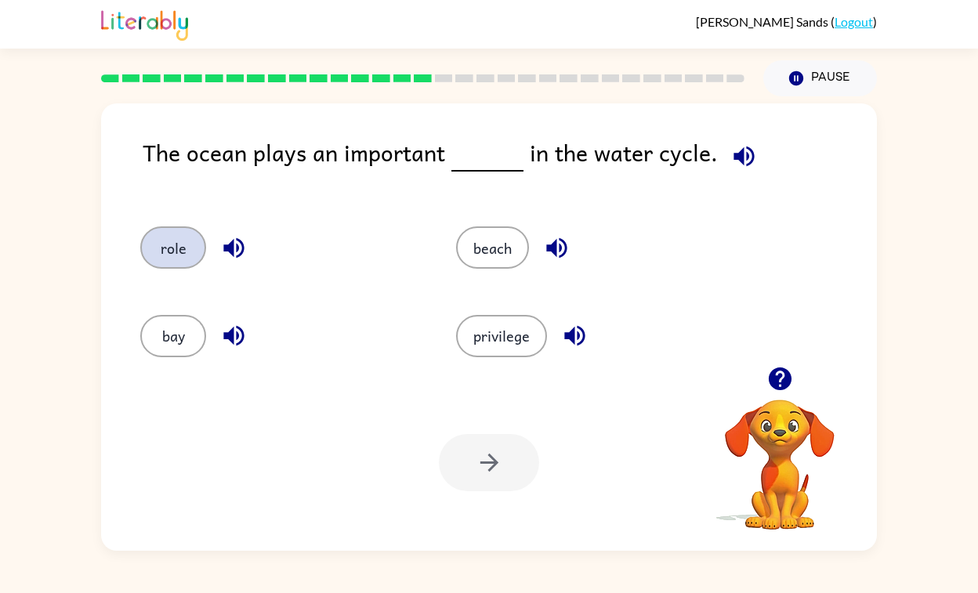
click at [190, 237] on button "role" at bounding box center [173, 247] width 66 height 42
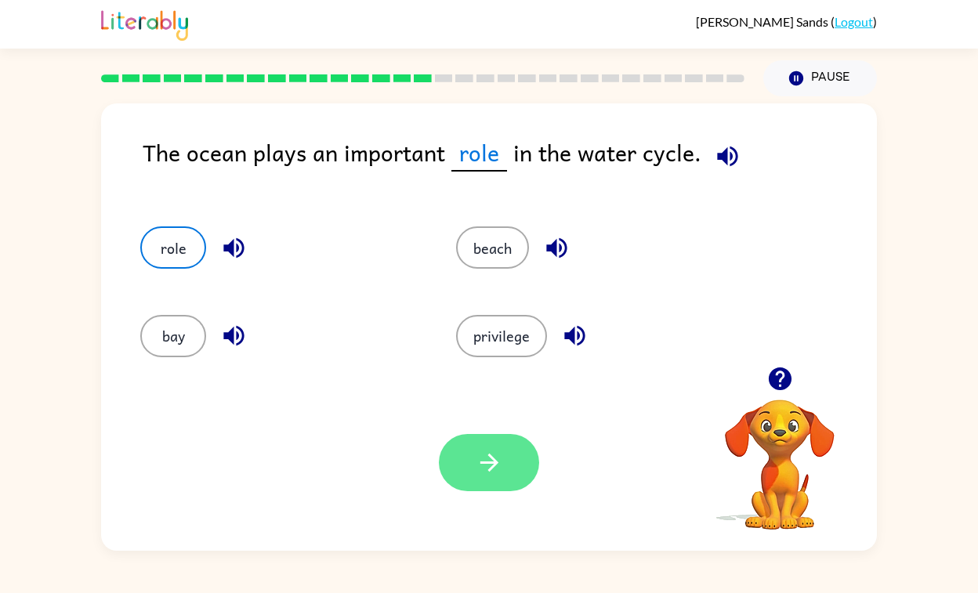
click at [459, 455] on button "button" at bounding box center [489, 462] width 100 height 57
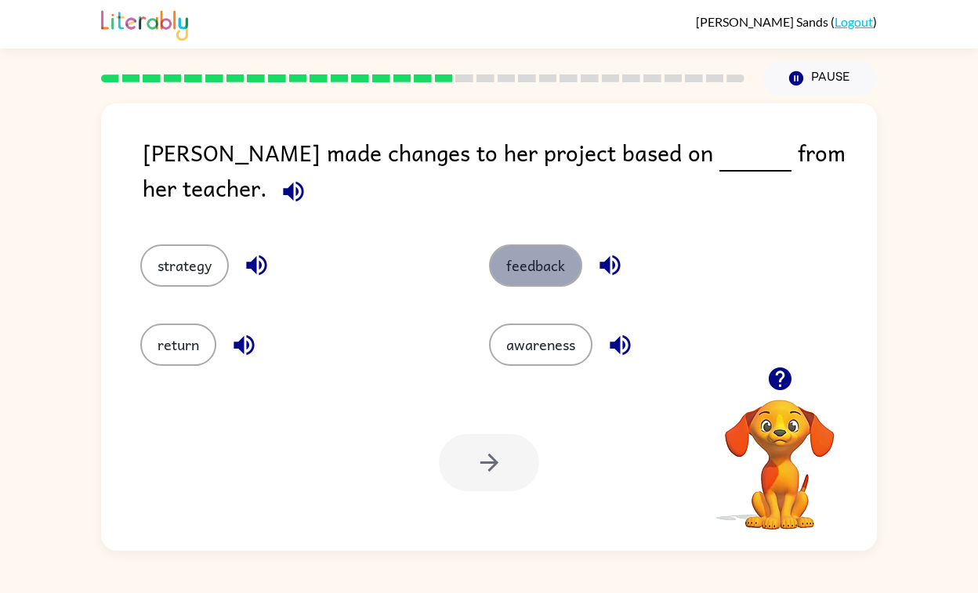
click at [549, 245] on button "feedback" at bounding box center [535, 266] width 93 height 42
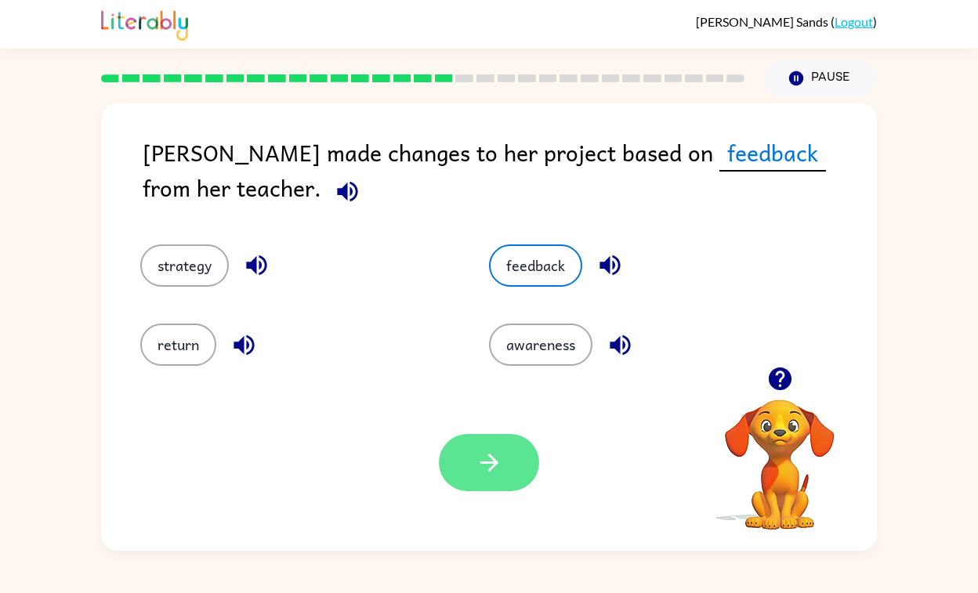
click at [490, 478] on button "button" at bounding box center [489, 462] width 100 height 57
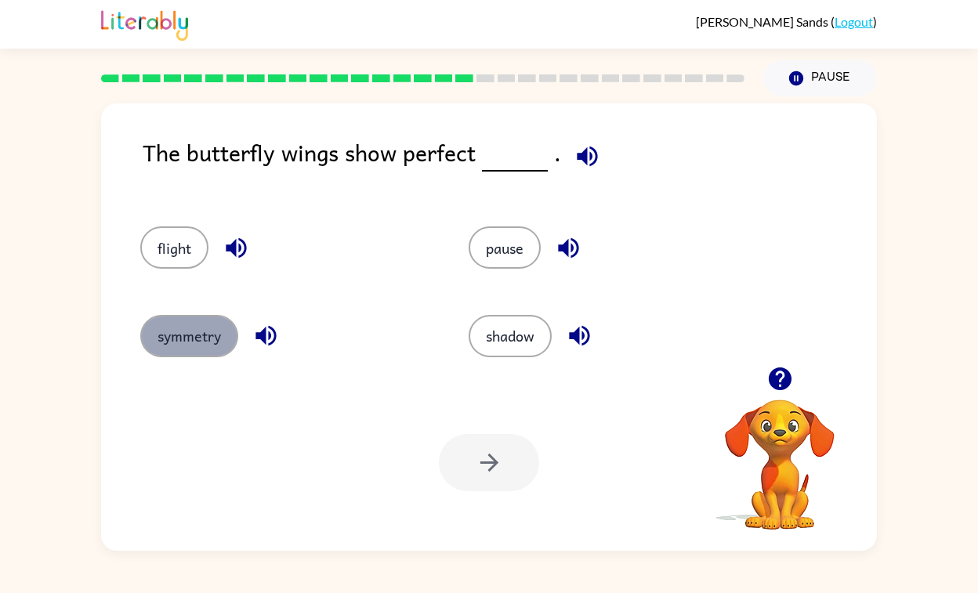
click at [196, 339] on button "symmetry" at bounding box center [189, 336] width 98 height 42
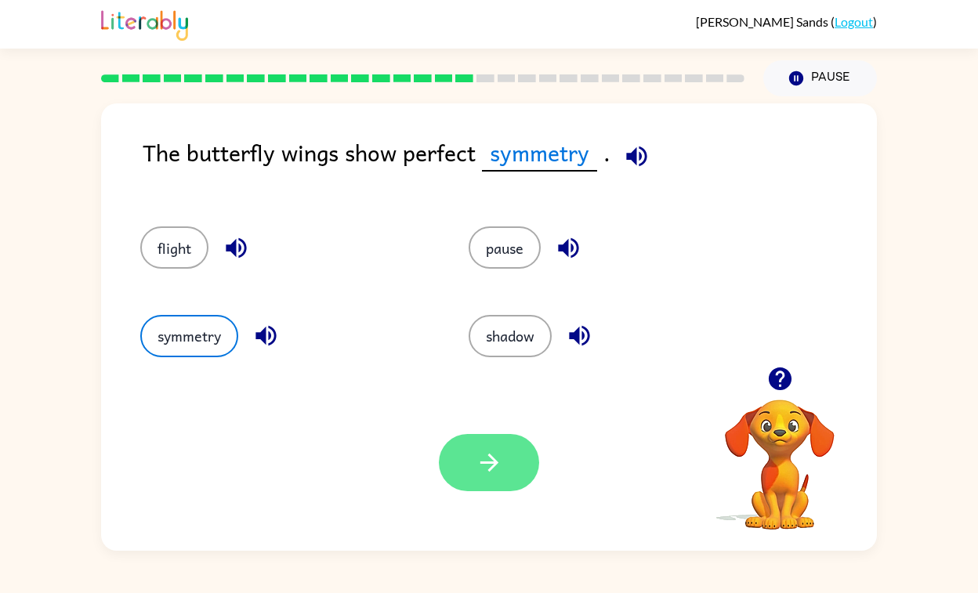
click at [501, 460] on icon "button" at bounding box center [489, 462] width 27 height 27
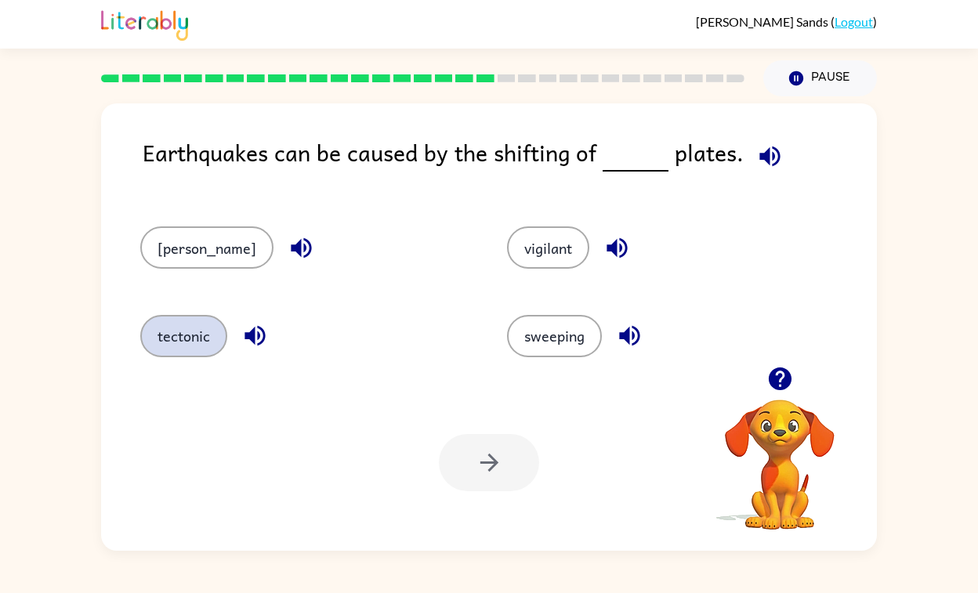
click at [191, 355] on button "tectonic" at bounding box center [183, 336] width 87 height 42
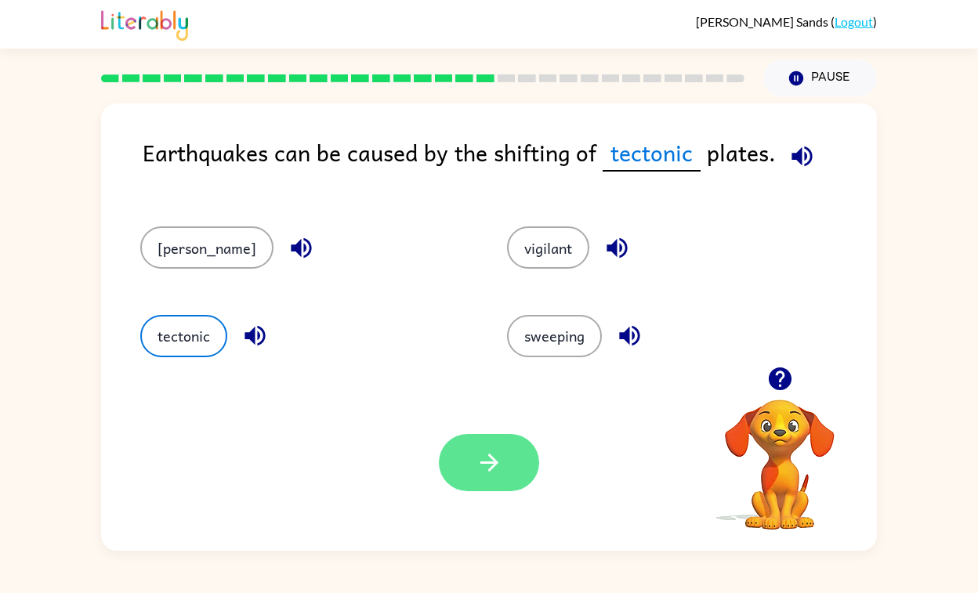
click at [495, 462] on icon "button" at bounding box center [489, 463] width 18 height 18
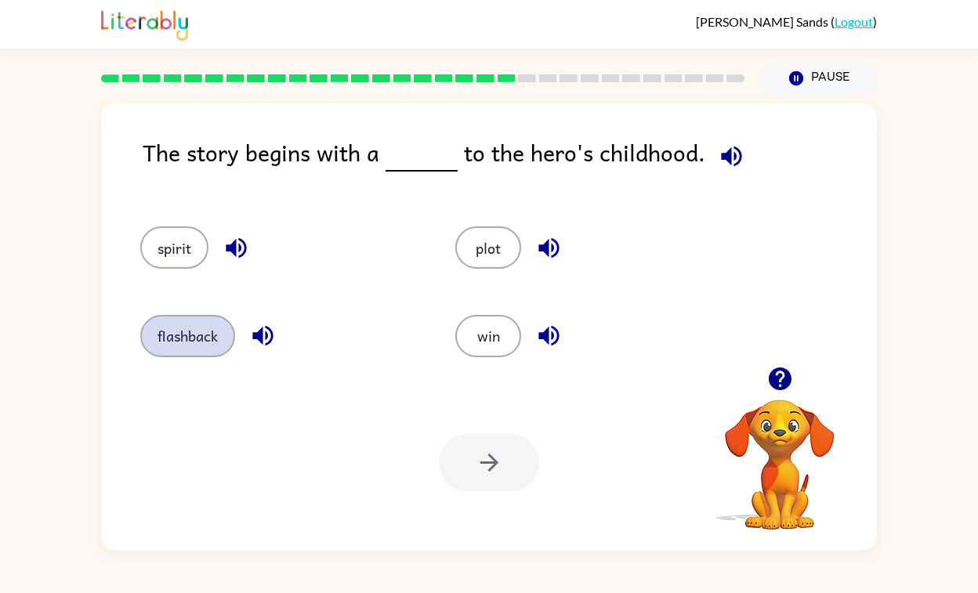
click at [186, 346] on button "flashback" at bounding box center [187, 336] width 95 height 42
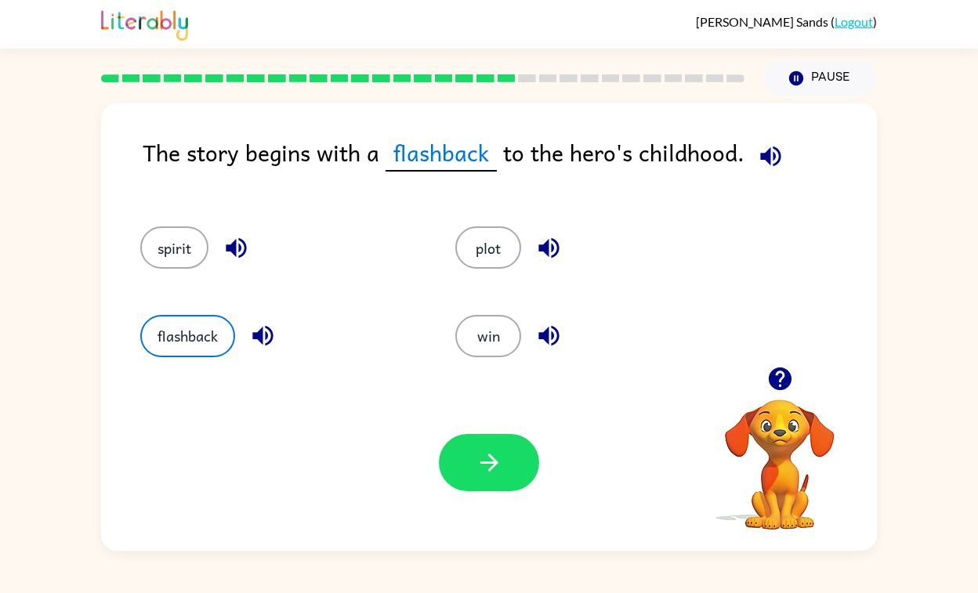
click at [495, 448] on button "button" at bounding box center [489, 462] width 100 height 57
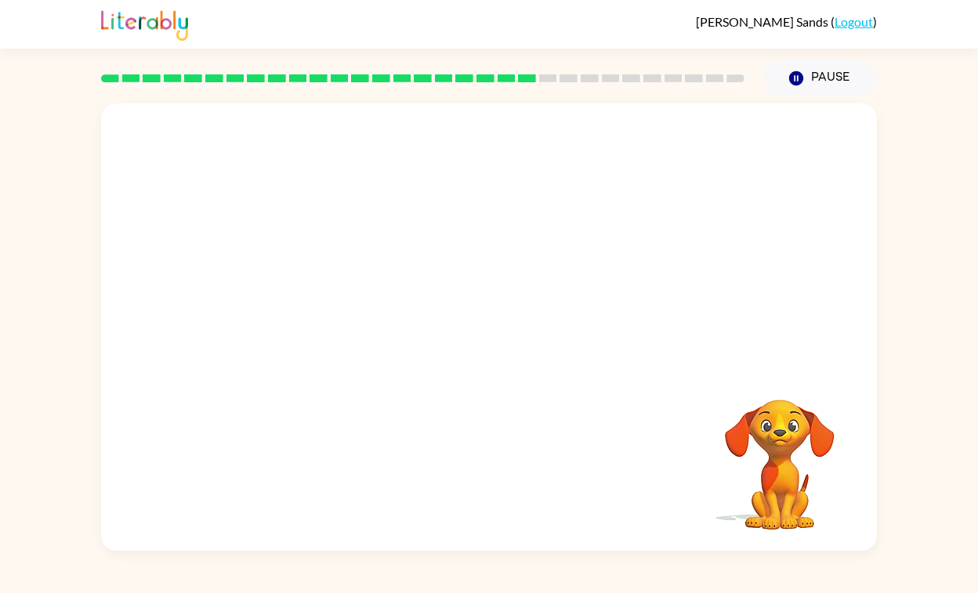
click at [357, 315] on video "Your browser must support playing .mp4 files to use Literably. Please try using…" at bounding box center [489, 234] width 776 height 263
click at [480, 329] on div at bounding box center [489, 334] width 100 height 57
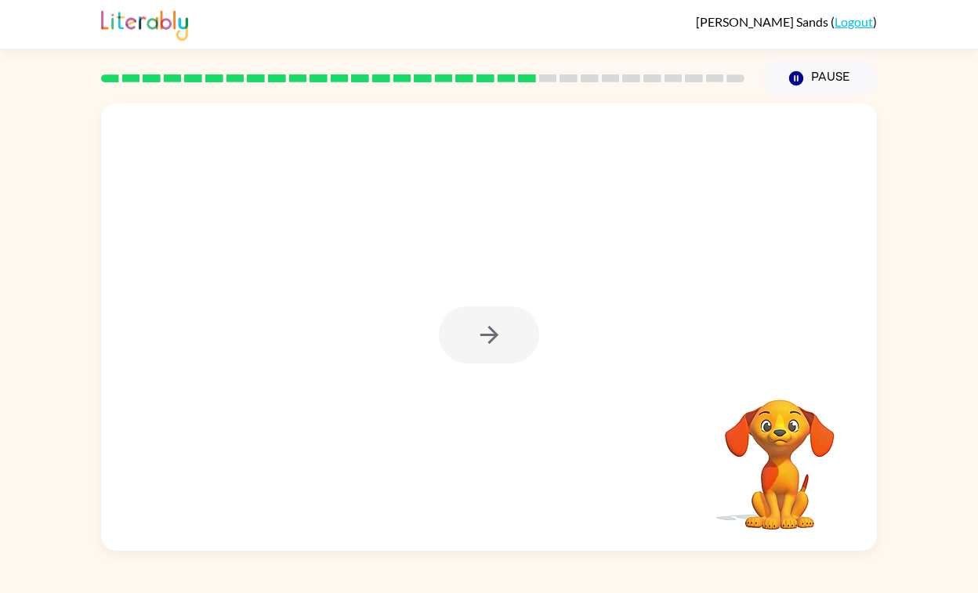
click at [480, 329] on div at bounding box center [489, 334] width 100 height 57
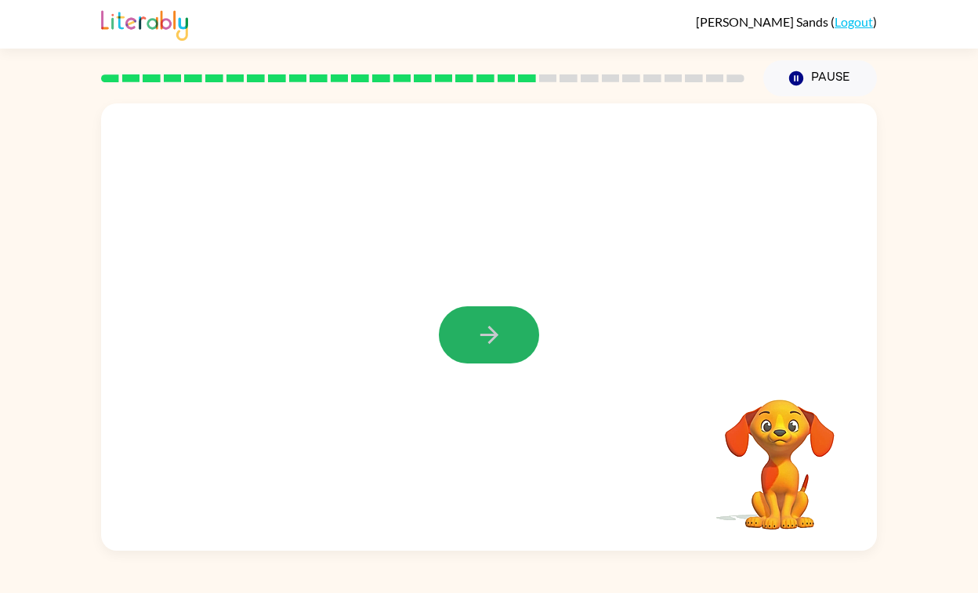
click at [480, 329] on icon "button" at bounding box center [489, 334] width 27 height 27
click at [480, 329] on div at bounding box center [489, 334] width 100 height 57
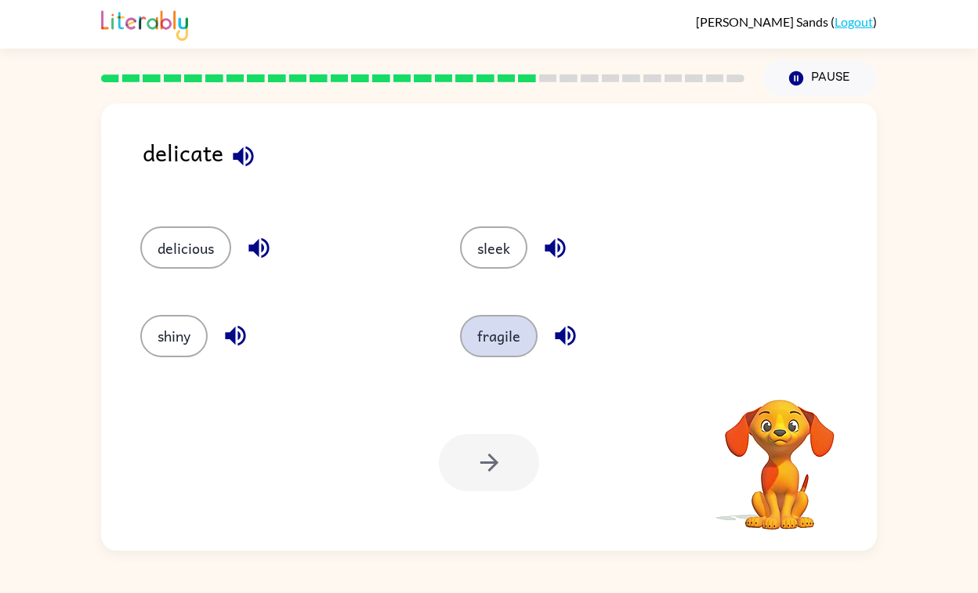
click at [501, 339] on button "fragile" at bounding box center [499, 336] width 78 height 42
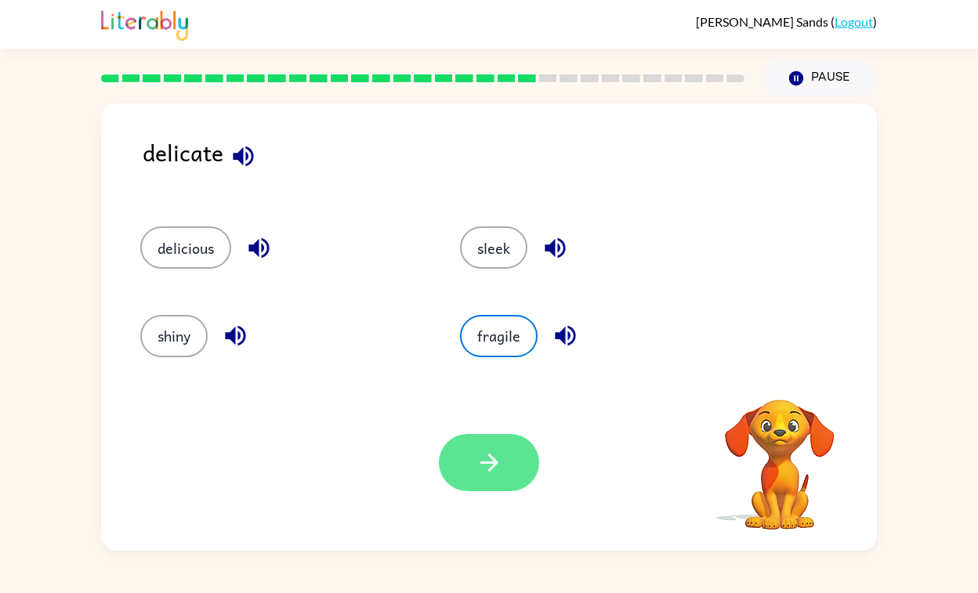
click at [468, 458] on button "button" at bounding box center [489, 462] width 100 height 57
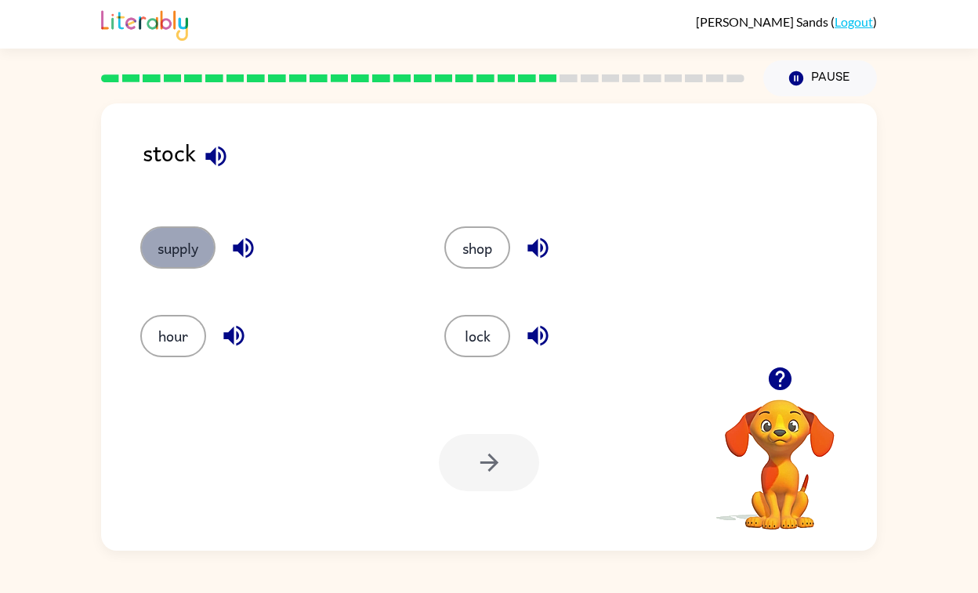
click at [179, 244] on button "supply" at bounding box center [177, 247] width 75 height 42
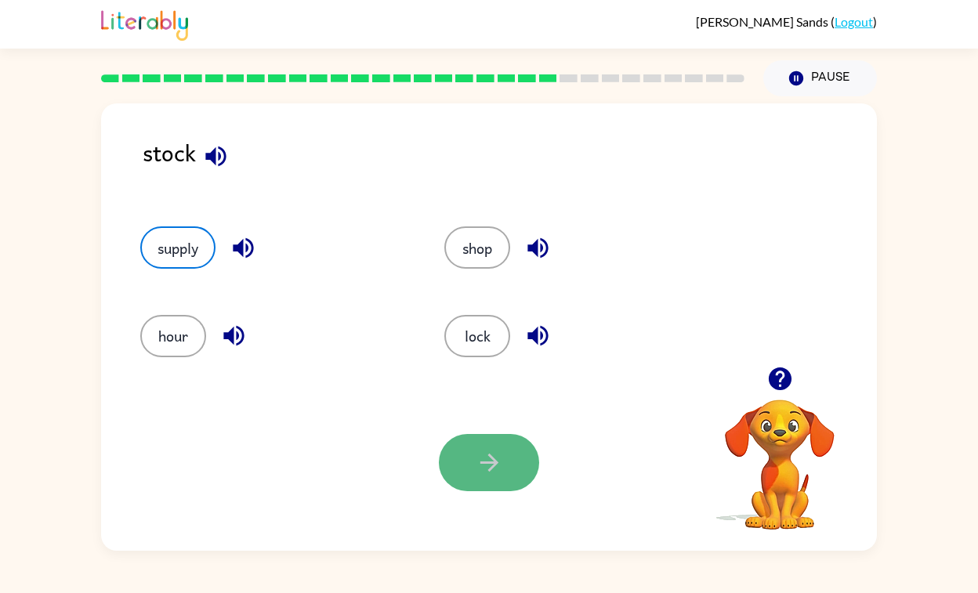
click at [473, 473] on button "button" at bounding box center [489, 462] width 100 height 57
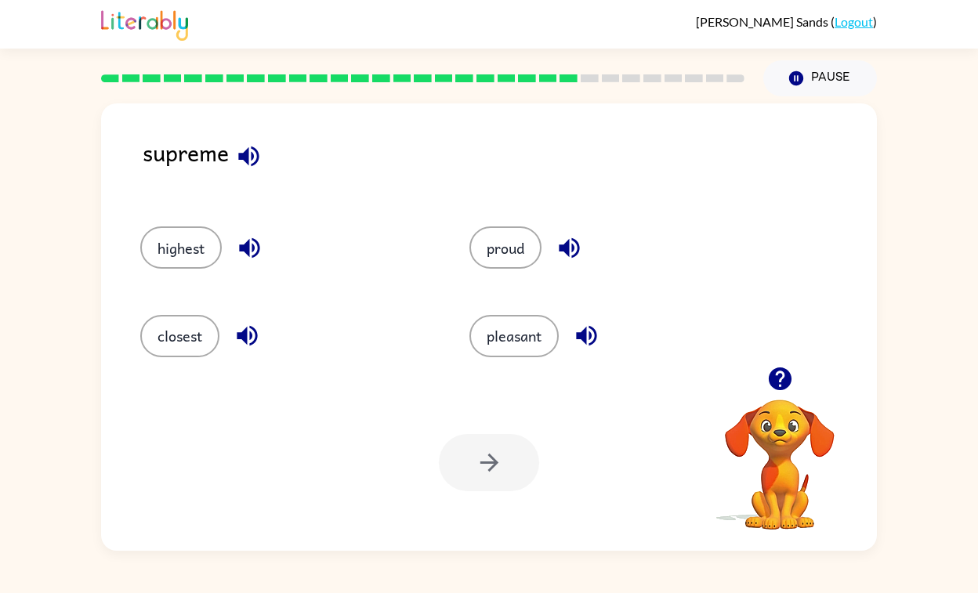
click at [248, 154] on icon "button" at bounding box center [248, 156] width 20 height 20
click at [518, 335] on button "pleasant" at bounding box center [513, 336] width 89 height 42
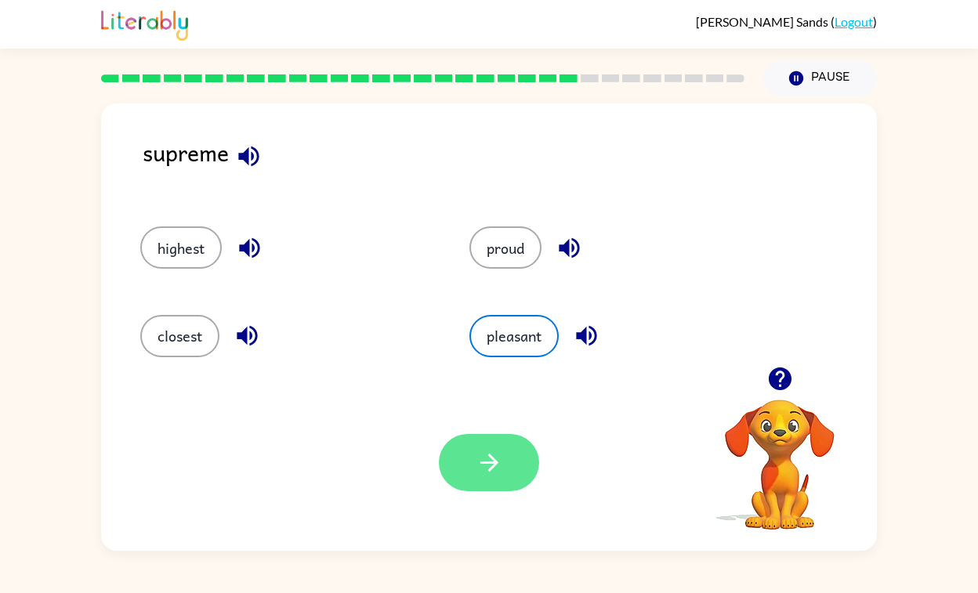
click at [479, 469] on icon "button" at bounding box center [489, 462] width 27 height 27
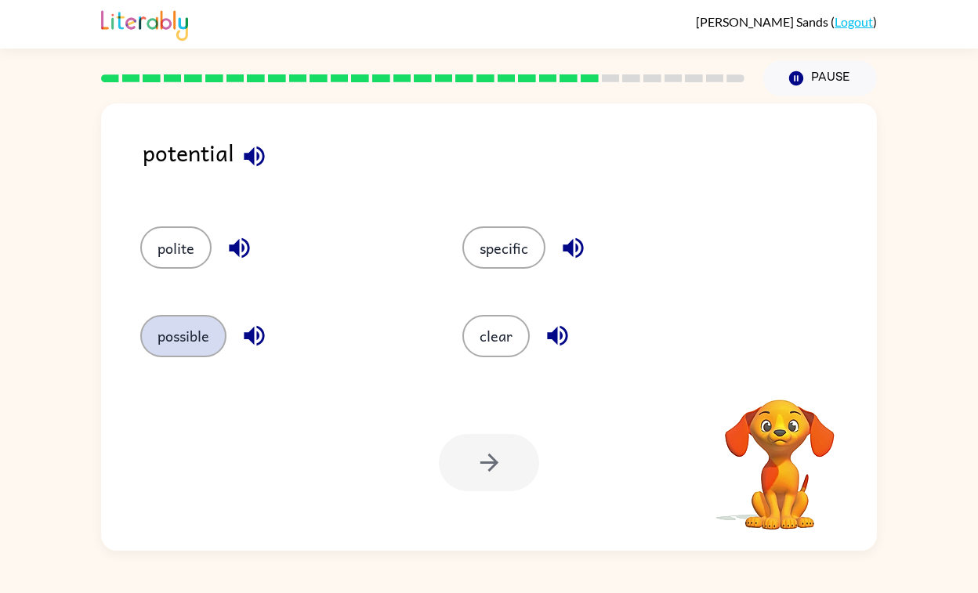
click at [196, 335] on button "possible" at bounding box center [183, 336] width 86 height 42
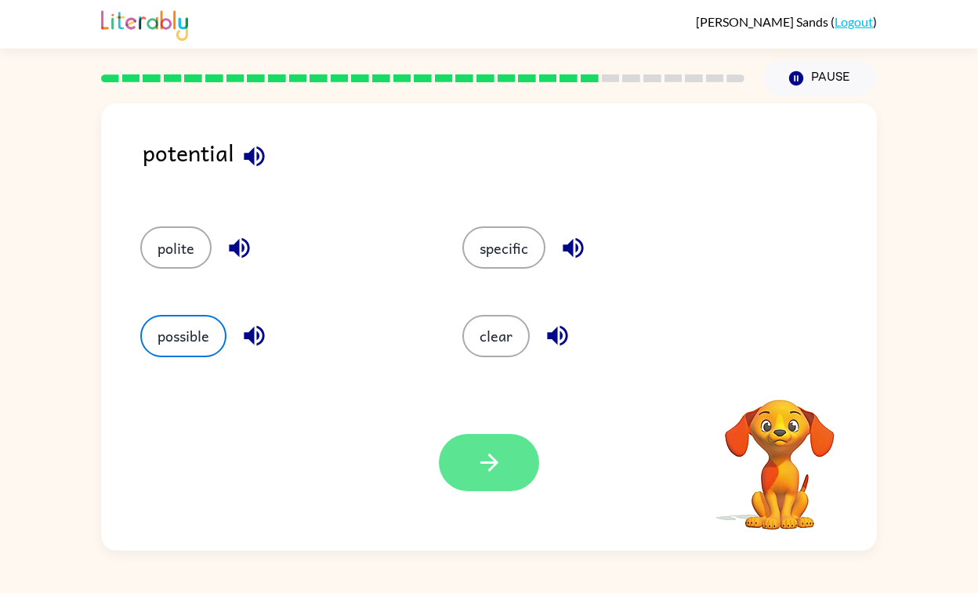
click at [479, 475] on icon "button" at bounding box center [489, 462] width 27 height 27
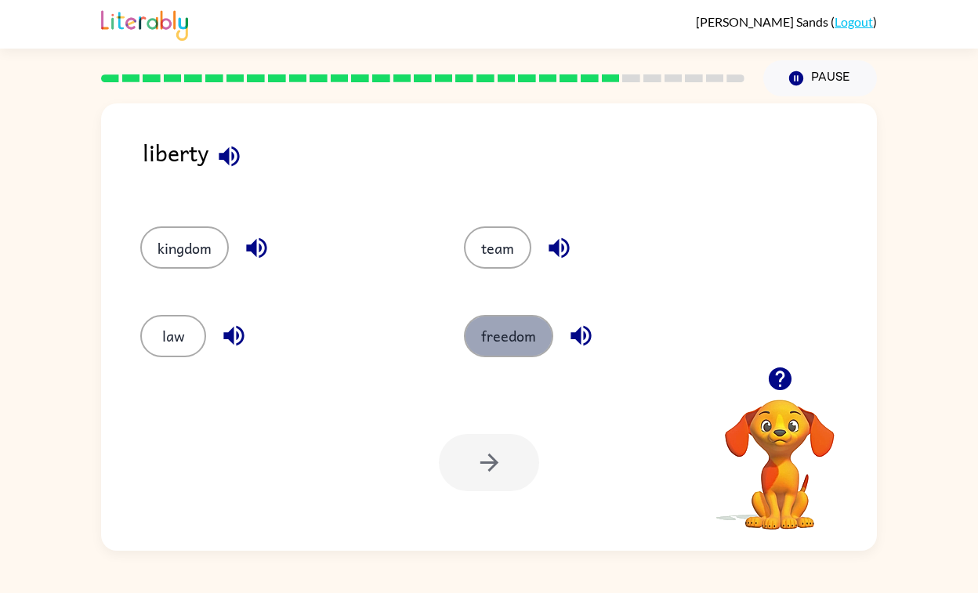
click at [519, 339] on button "freedom" at bounding box center [508, 336] width 89 height 42
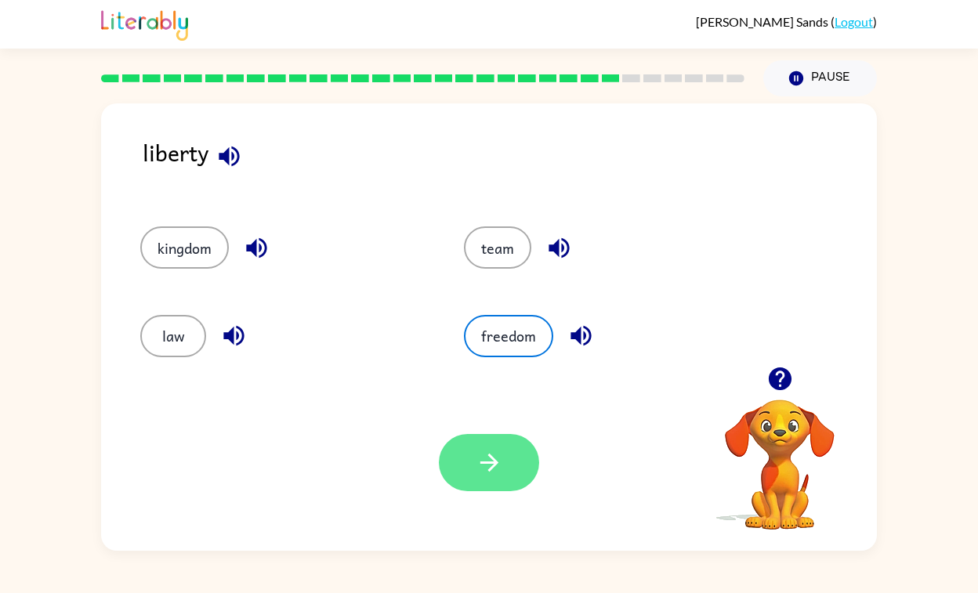
click at [487, 458] on icon "button" at bounding box center [489, 462] width 27 height 27
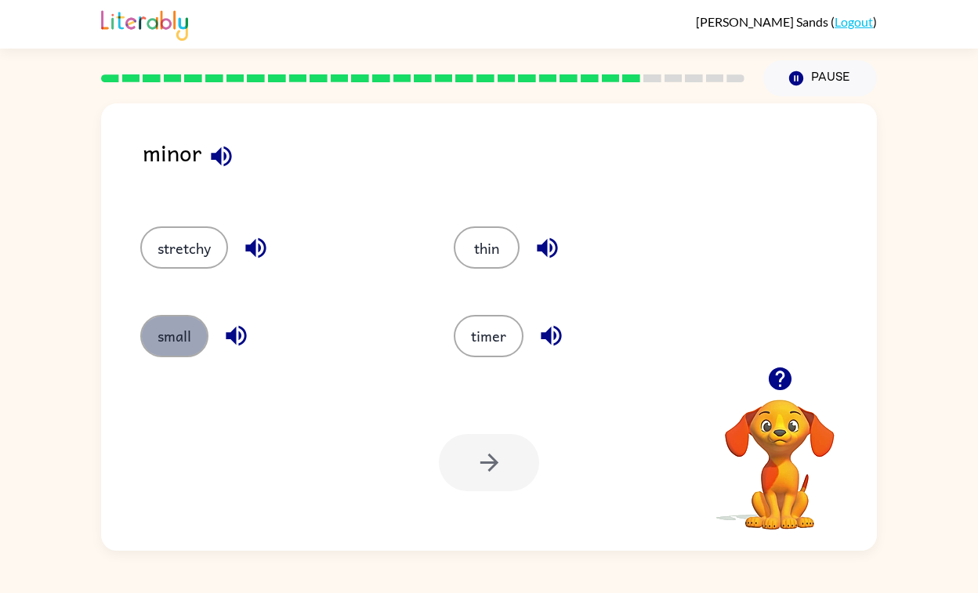
click at [189, 334] on button "small" at bounding box center [174, 336] width 68 height 42
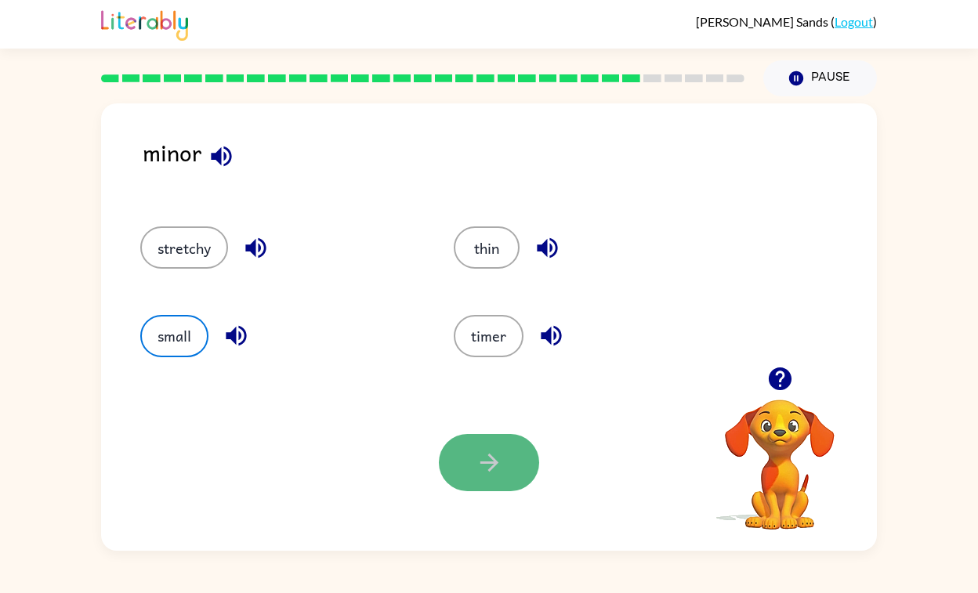
click at [500, 471] on icon "button" at bounding box center [489, 462] width 27 height 27
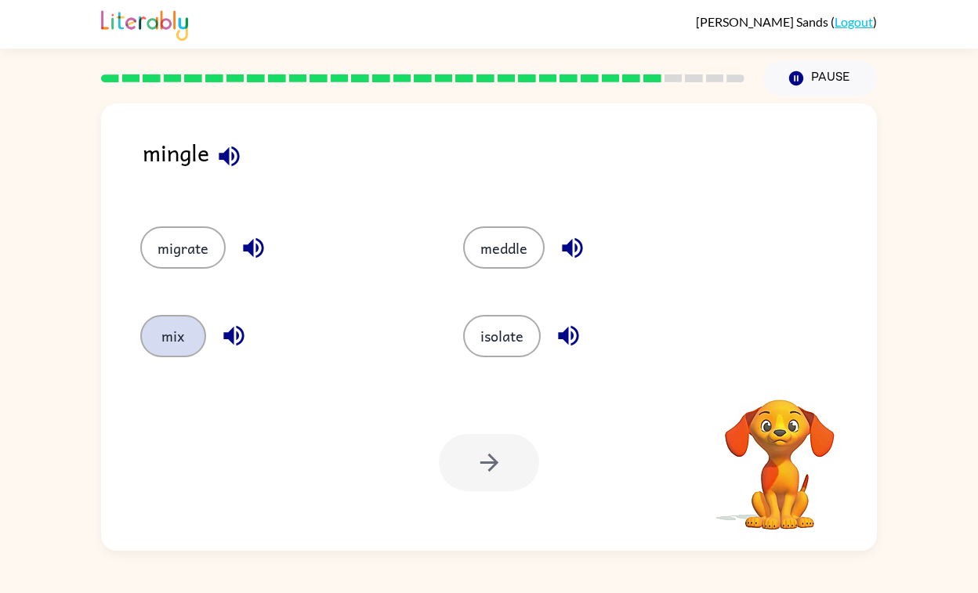
click at [162, 331] on button "mix" at bounding box center [173, 336] width 66 height 42
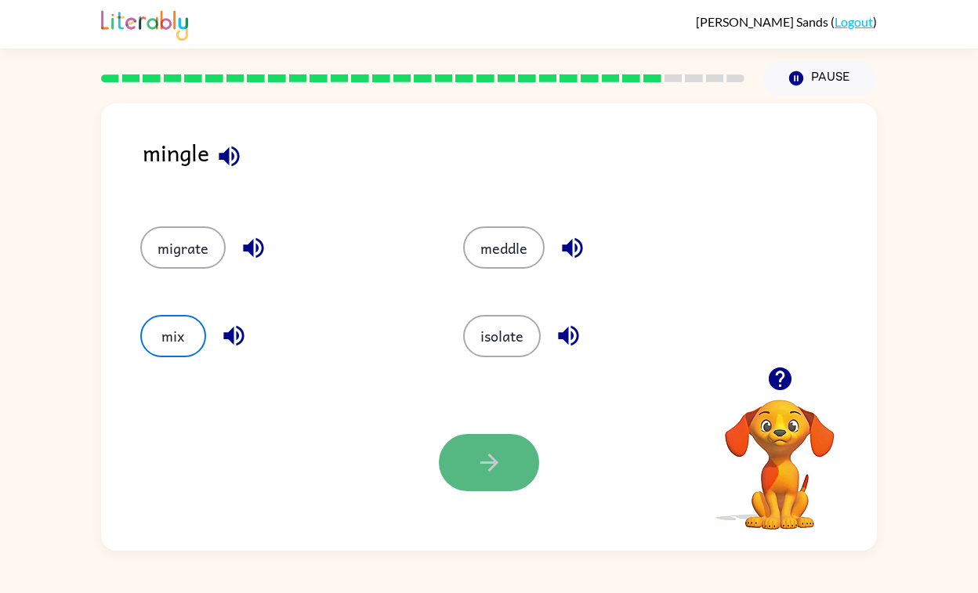
click at [470, 477] on button "button" at bounding box center [489, 462] width 100 height 57
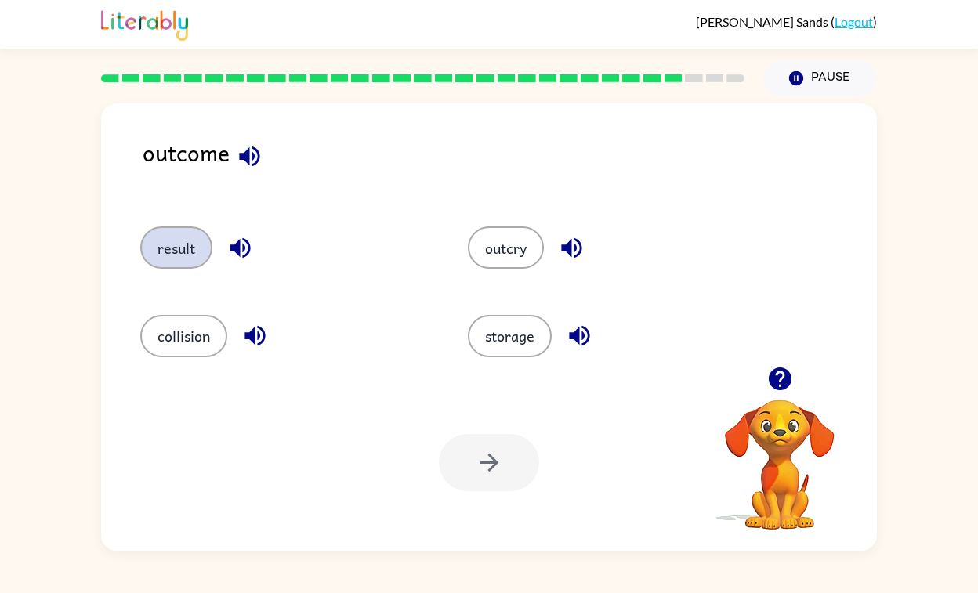
click at [176, 259] on button "result" at bounding box center [176, 247] width 72 height 42
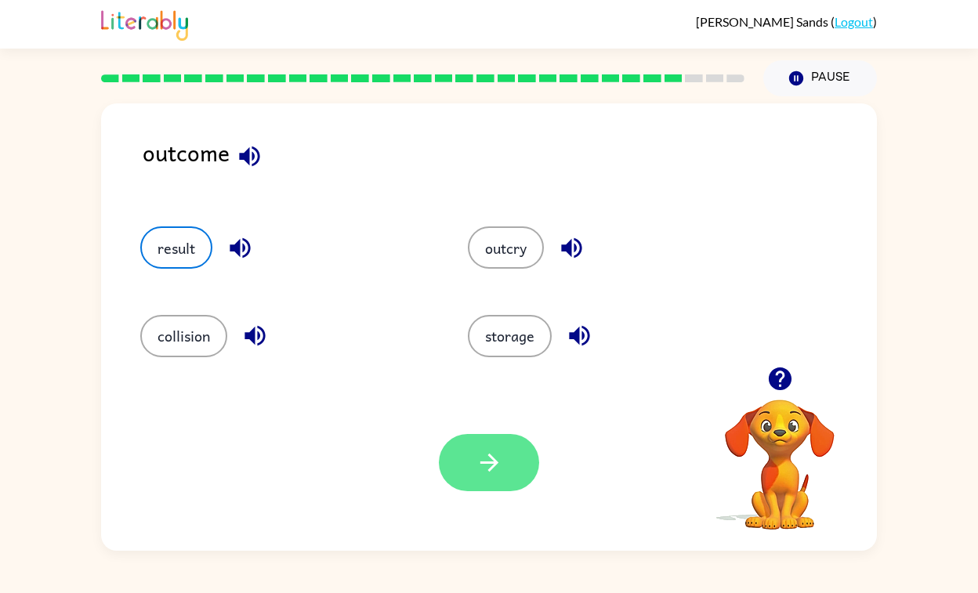
click at [489, 472] on icon "button" at bounding box center [489, 462] width 27 height 27
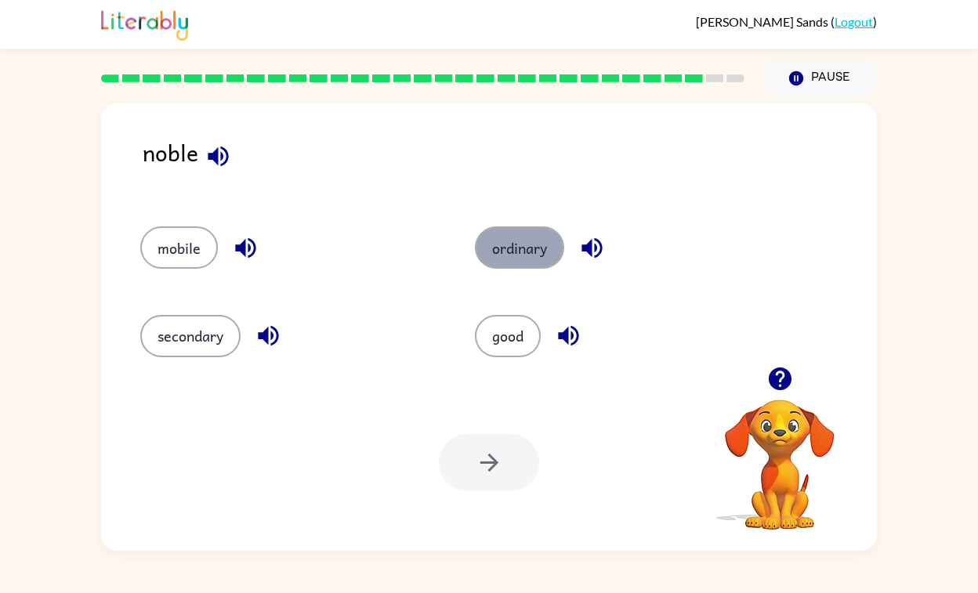
click at [517, 259] on button "ordinary" at bounding box center [519, 247] width 89 height 42
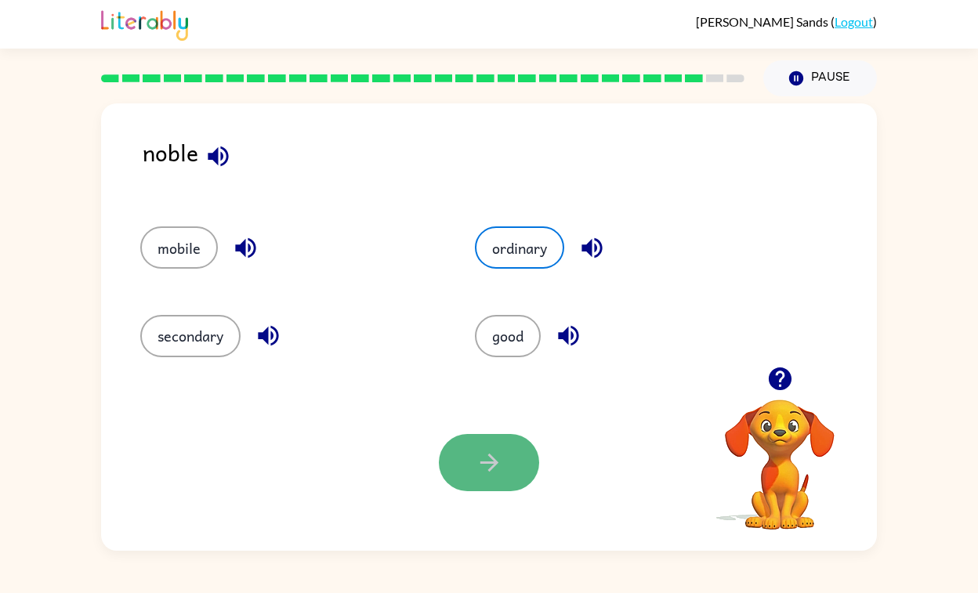
click at [488, 473] on icon "button" at bounding box center [489, 462] width 27 height 27
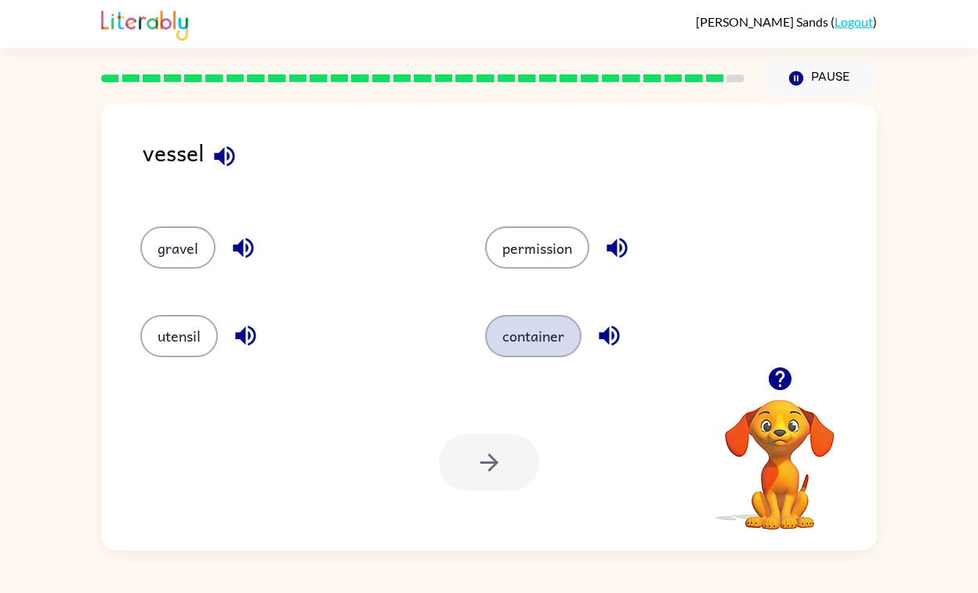
click at [514, 318] on button "container" at bounding box center [533, 336] width 96 height 42
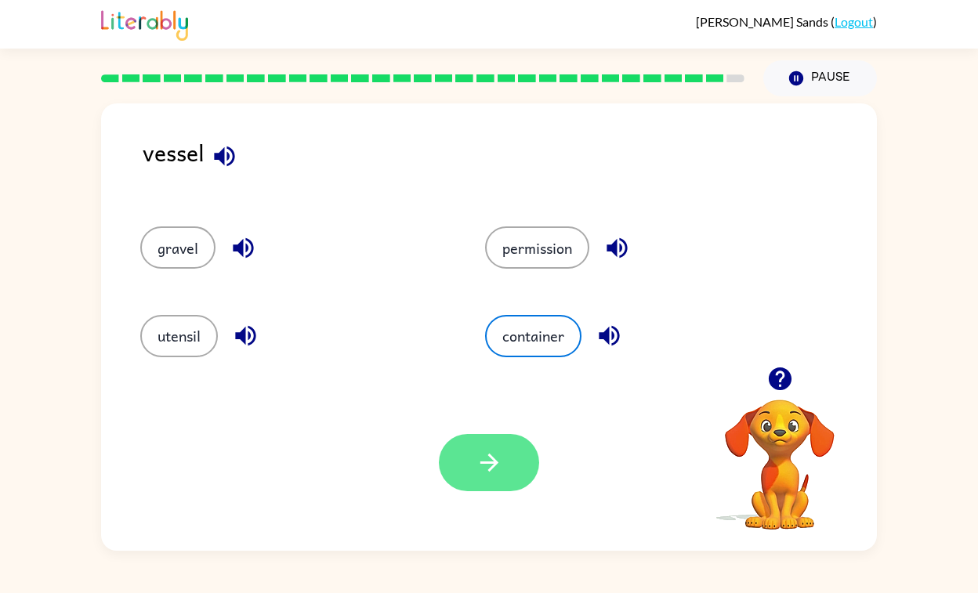
click at [493, 469] on icon "button" at bounding box center [489, 462] width 27 height 27
